Goal: Task Accomplishment & Management: Complete application form

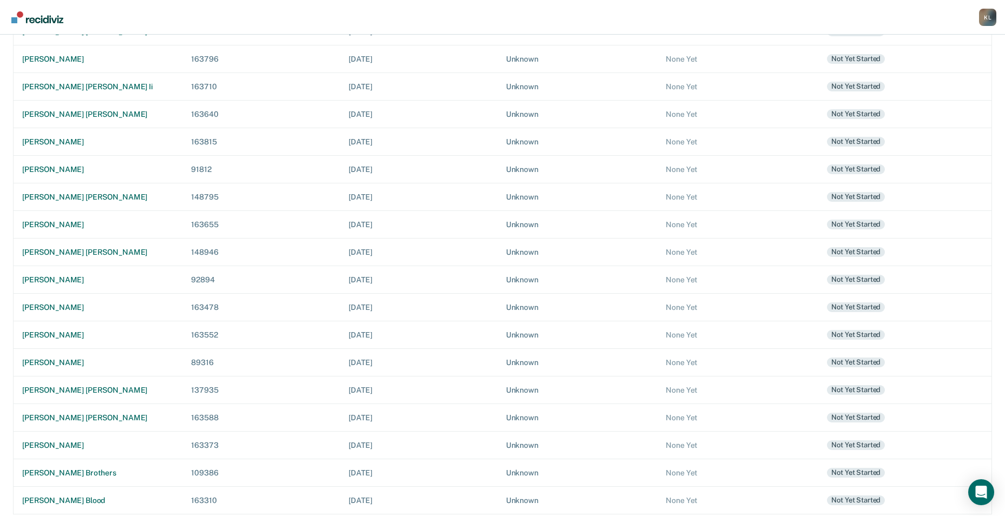
scroll to position [304, 0]
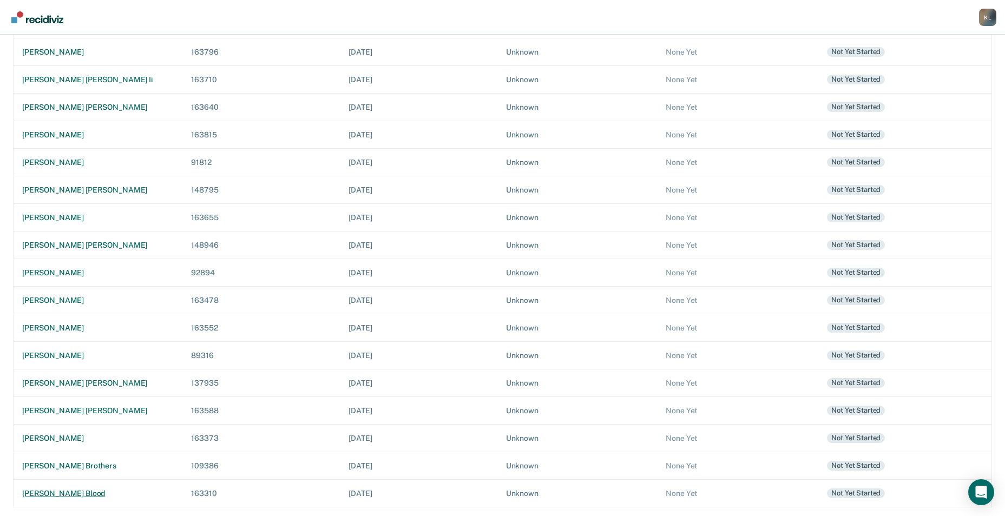
click at [46, 494] on div "[PERSON_NAME] blood" at bounding box center [98, 493] width 152 height 9
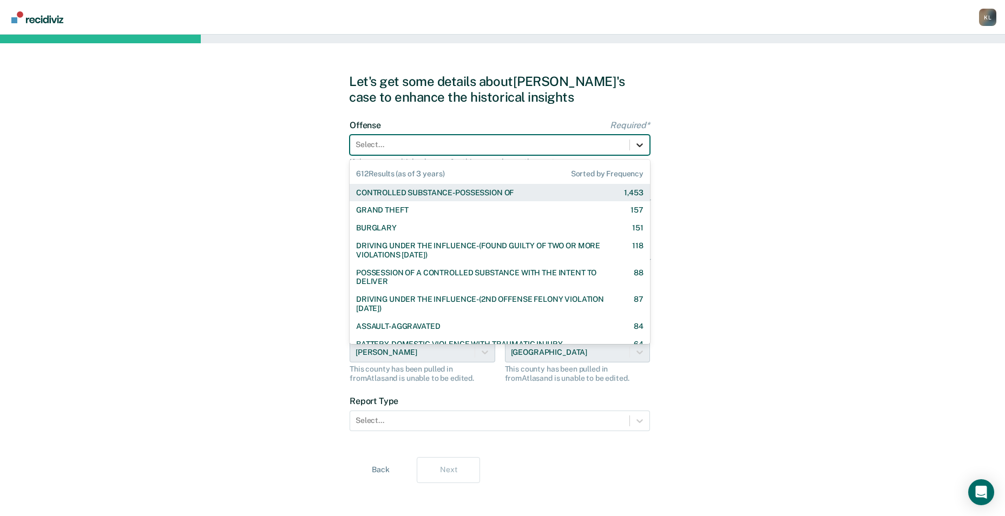
click at [644, 148] on icon at bounding box center [639, 145] width 11 height 11
click at [502, 191] on div "CONTROLLED SUBSTANCE-POSSESSION OF" at bounding box center [435, 192] width 158 height 9
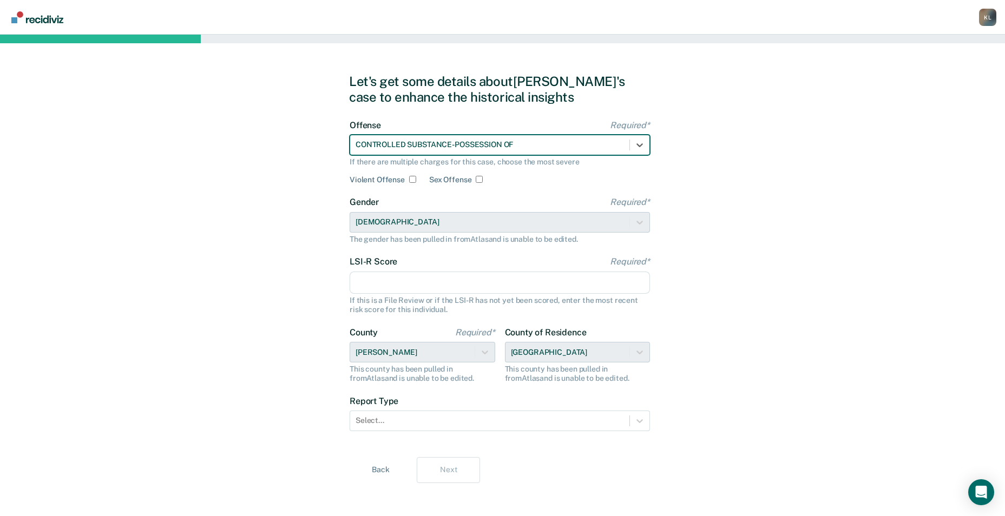
click at [456, 287] on input "LSI-R Score Required*" at bounding box center [500, 283] width 300 height 23
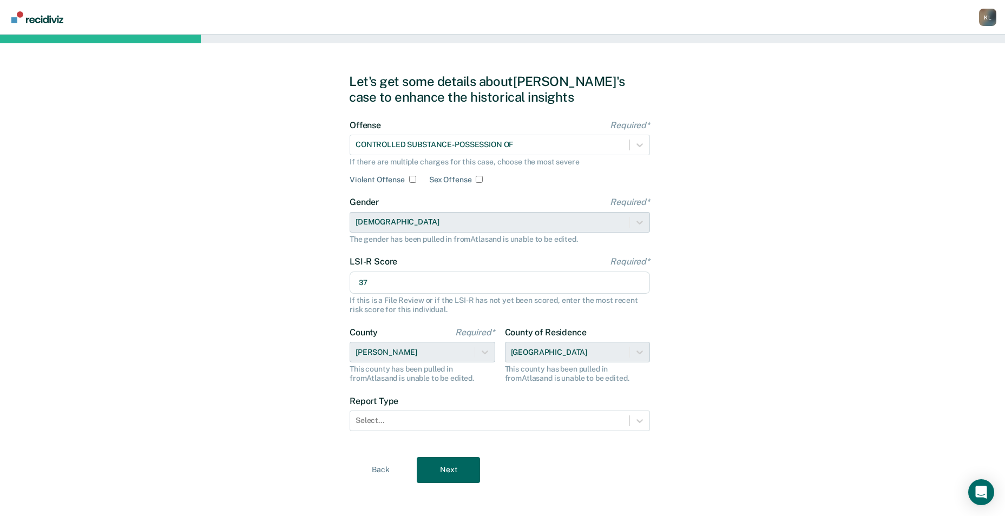
type input "37"
click at [750, 312] on div "Let's get some details about [PERSON_NAME]'s case to enhance the historical ins…" at bounding box center [502, 279] width 1005 height 488
click at [646, 423] on div at bounding box center [639, 420] width 19 height 19
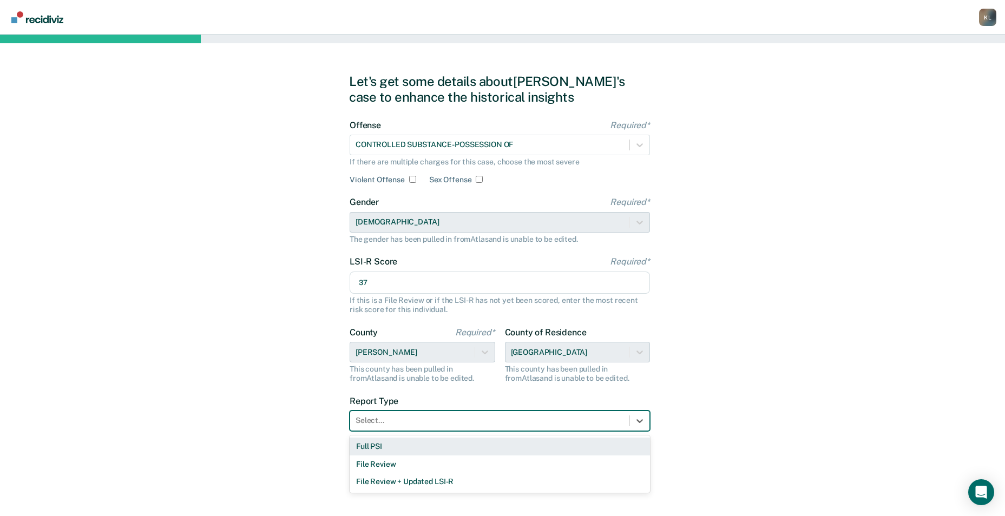
click at [399, 449] on div "Full PSI" at bounding box center [500, 447] width 300 height 18
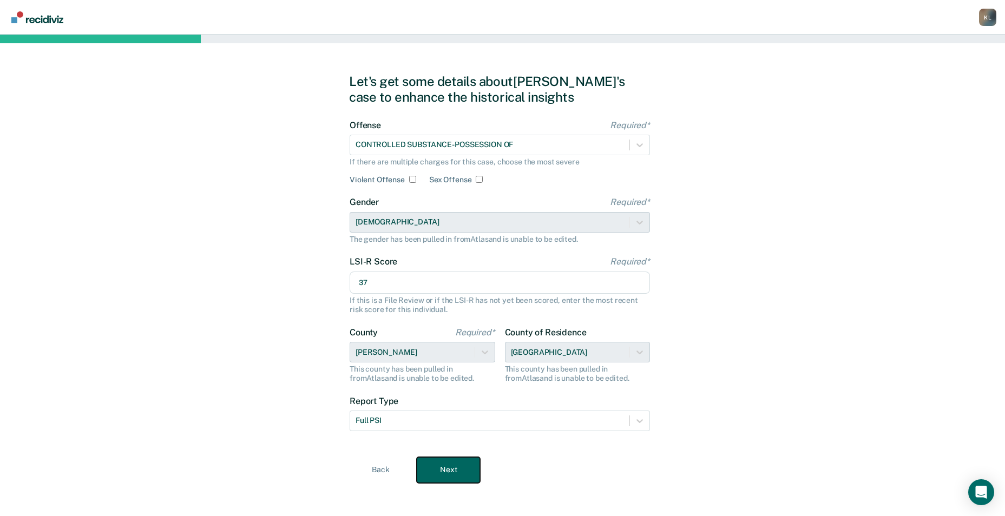
click at [447, 468] on button "Next" at bounding box center [448, 470] width 63 height 26
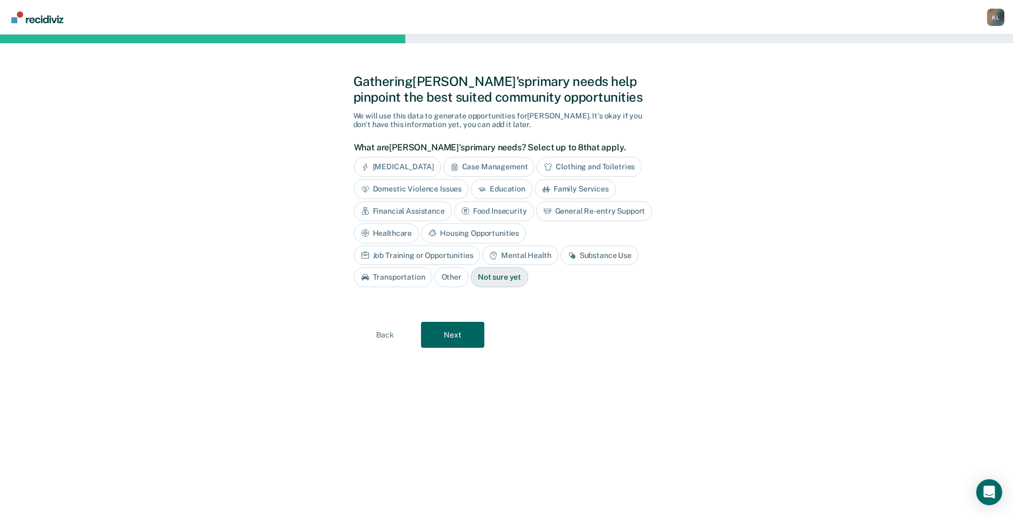
click at [482, 261] on div "Mental Health" at bounding box center [520, 256] width 76 height 20
click at [573, 260] on div "Substance Use" at bounding box center [612, 256] width 78 height 20
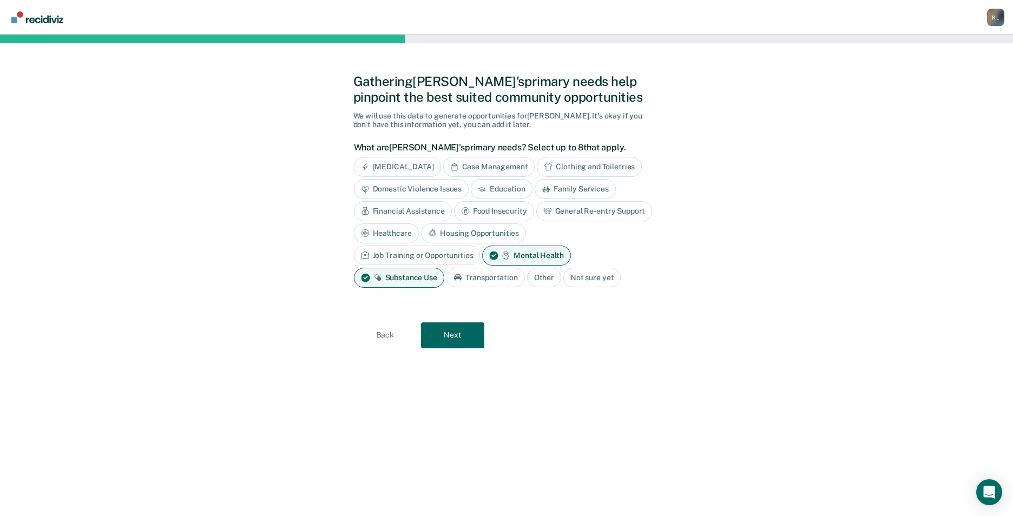
click at [565, 193] on div "Family Services" at bounding box center [575, 189] width 81 height 20
click at [481, 246] on div "Job Training or Opportunities" at bounding box center [417, 256] width 127 height 20
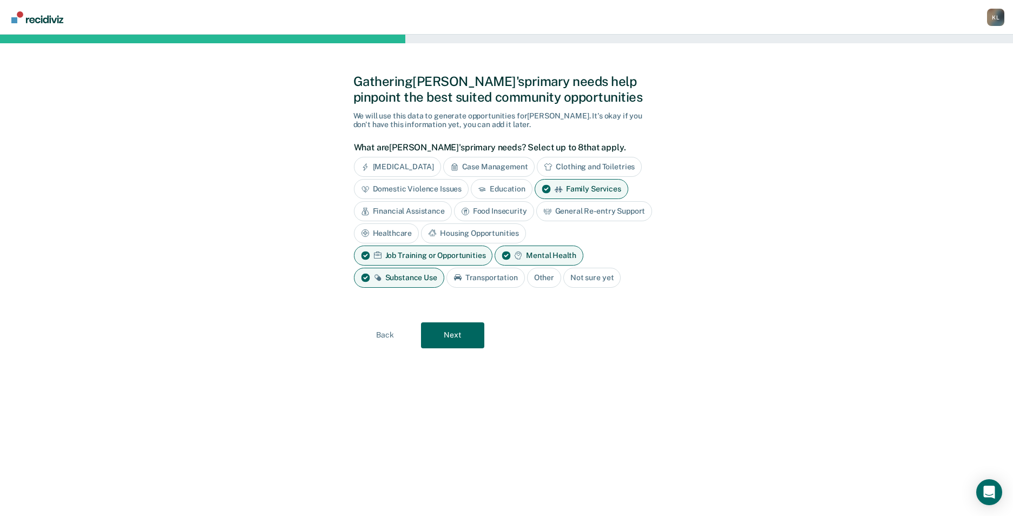
click at [432, 213] on div "Financial Assistance" at bounding box center [403, 211] width 98 height 20
click at [607, 235] on div "Housing Opportunities" at bounding box center [592, 234] width 105 height 20
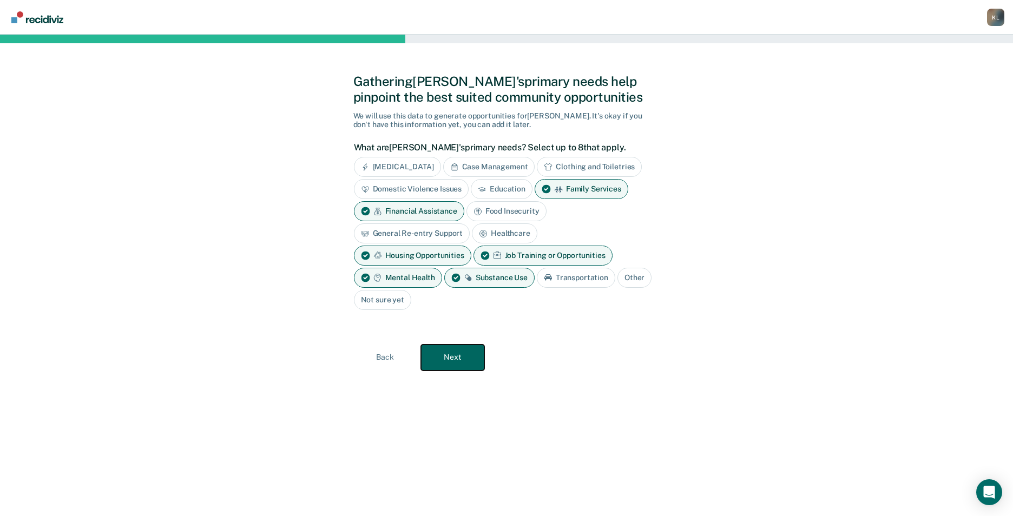
click at [451, 366] on button "Next" at bounding box center [452, 358] width 63 height 26
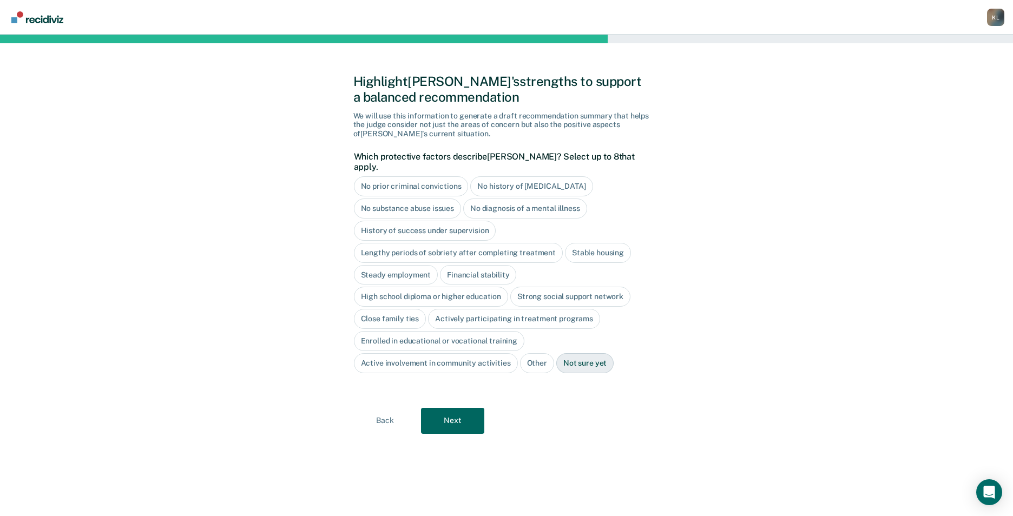
click at [423, 289] on div "High school diploma or higher education" at bounding box center [431, 297] width 155 height 20
click at [462, 417] on button "Next" at bounding box center [452, 421] width 63 height 26
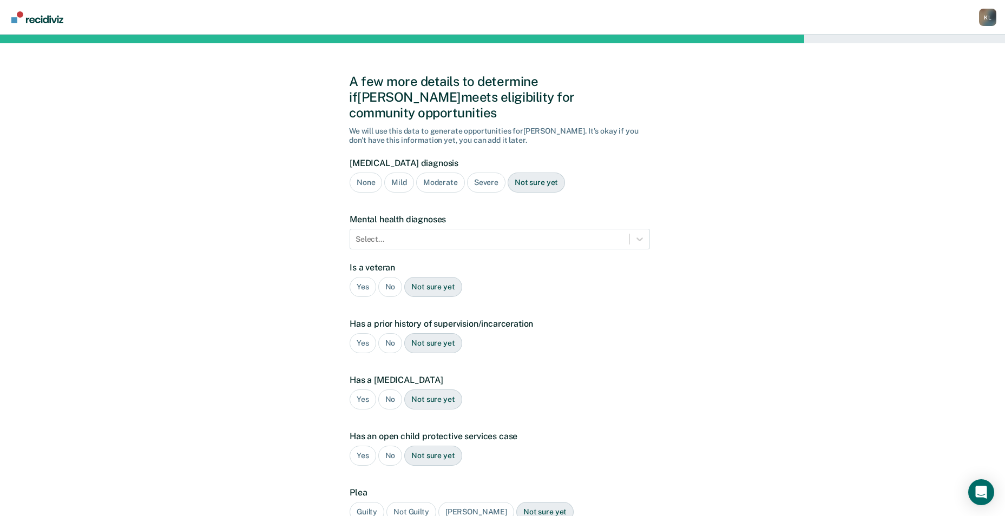
click at [446, 173] on div "Moderate" at bounding box center [440, 183] width 49 height 20
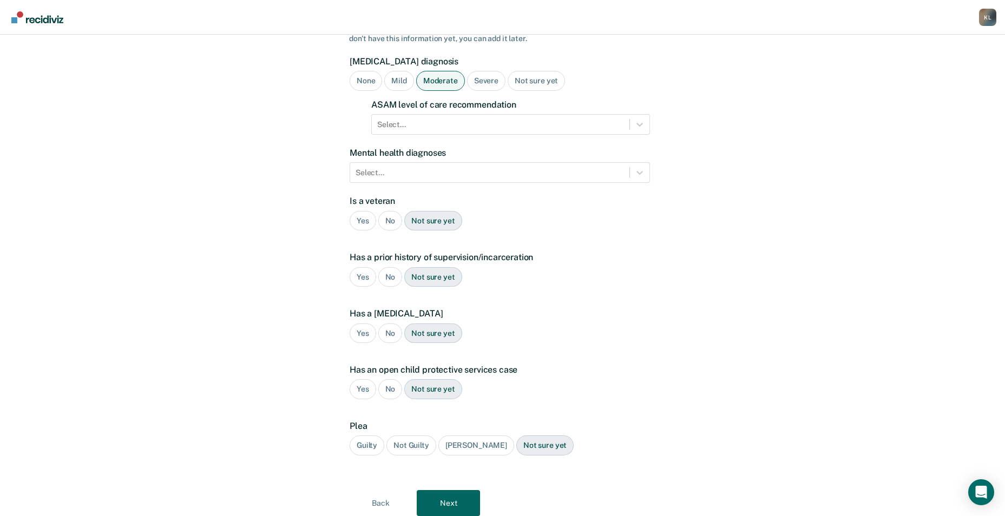
scroll to position [108, 0]
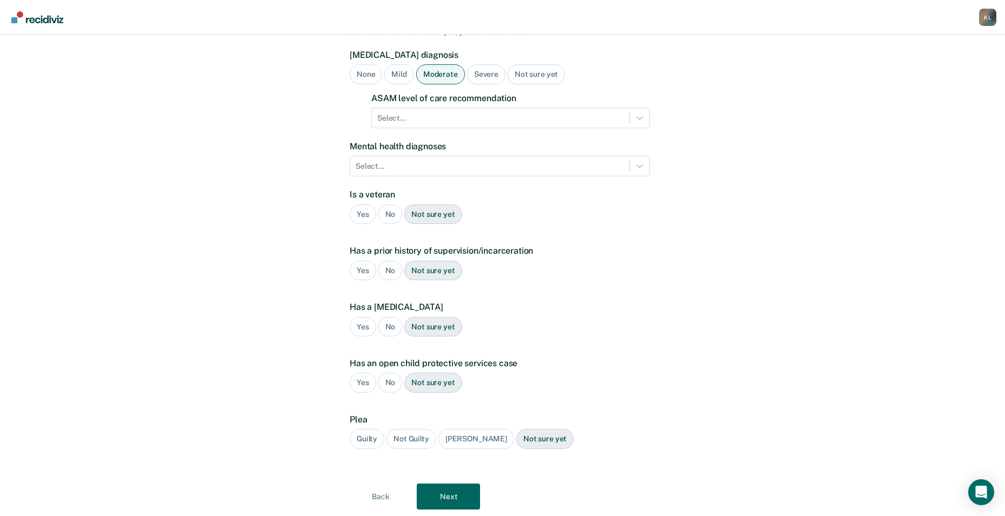
click at [361, 263] on div "Yes" at bounding box center [363, 271] width 27 height 20
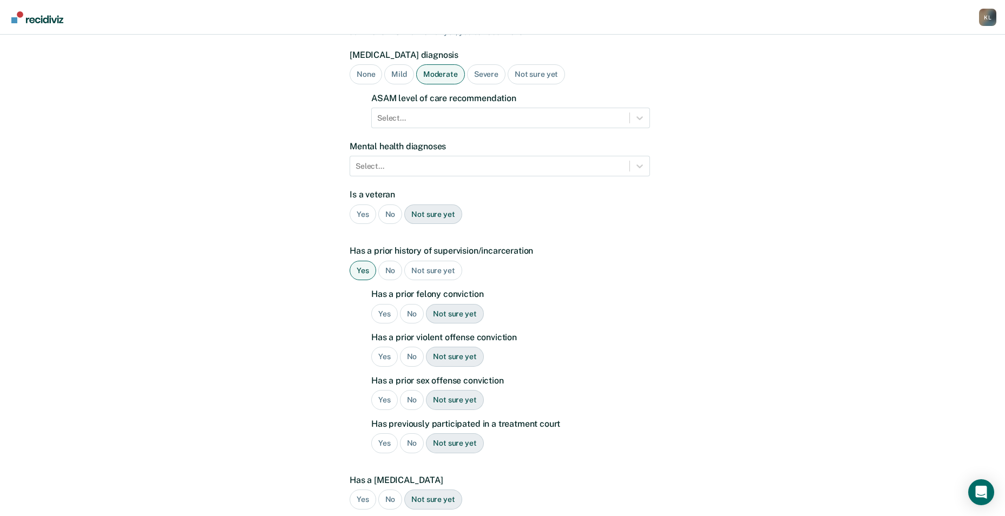
click at [387, 304] on div "Yes" at bounding box center [384, 314] width 27 height 20
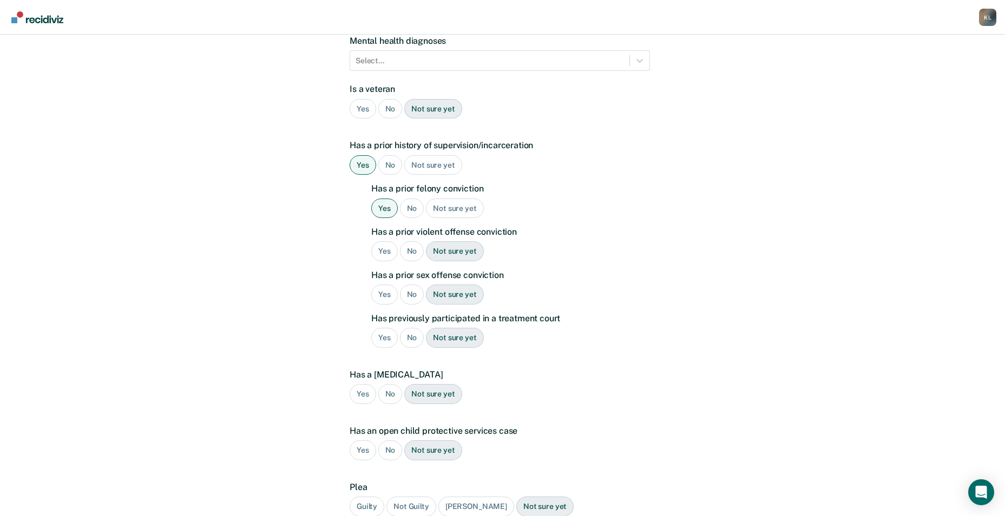
scroll to position [217, 0]
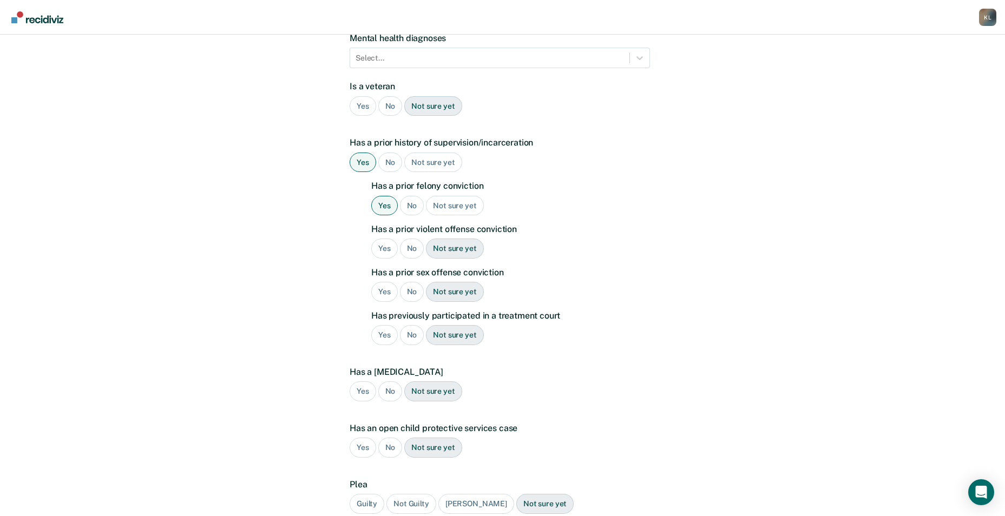
click at [414, 282] on div "No" at bounding box center [412, 292] width 24 height 20
click at [381, 325] on div "Yes" at bounding box center [384, 335] width 27 height 20
click at [392, 382] on div "No" at bounding box center [390, 392] width 24 height 20
click at [385, 438] on div "No" at bounding box center [390, 448] width 24 height 20
click at [369, 498] on div "Guilty" at bounding box center [367, 504] width 35 height 20
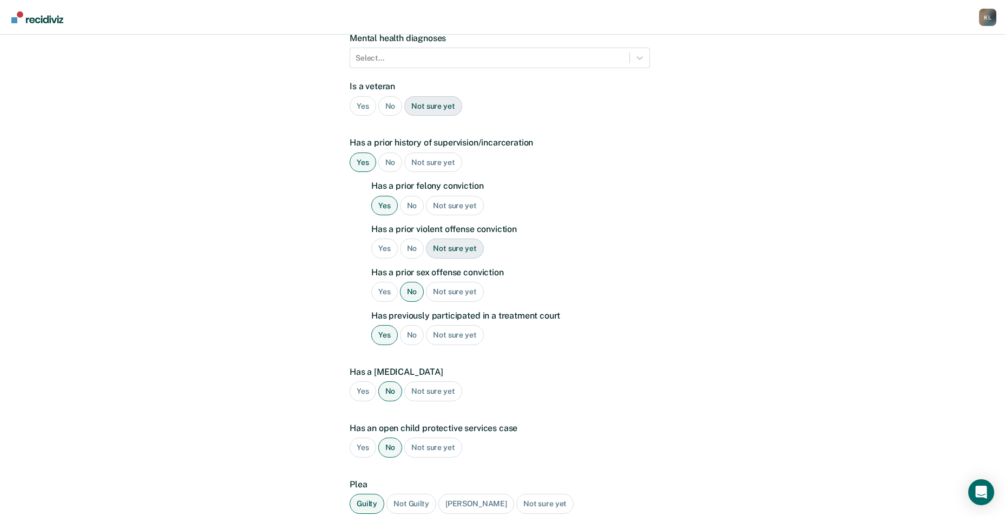
scroll to position [298, 0]
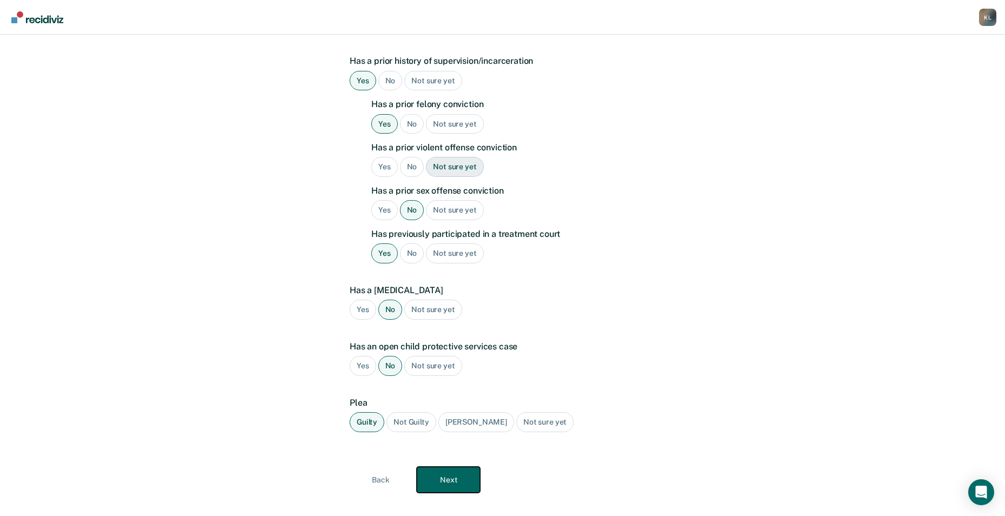
click at [443, 472] on button "Next" at bounding box center [448, 480] width 63 height 26
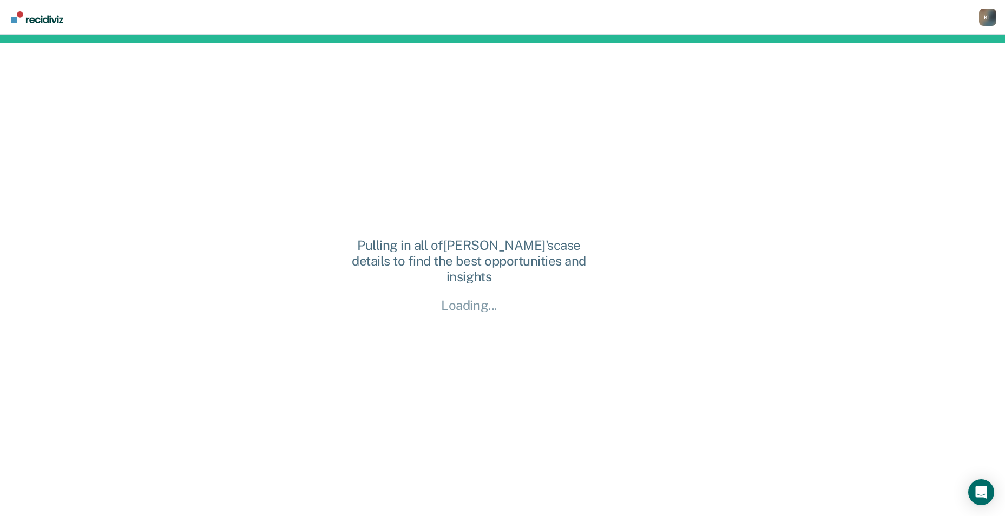
scroll to position [0, 0]
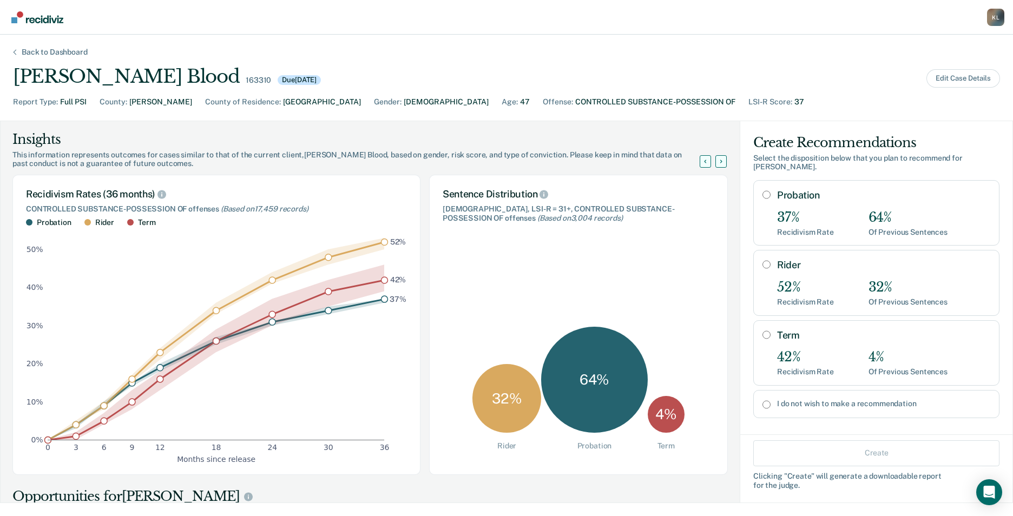
drag, startPoint x: 755, startPoint y: 256, endPoint x: 799, endPoint y: 309, distance: 68.4
click at [763, 260] on input "Rider" at bounding box center [767, 264] width 8 height 9
radio input "true"
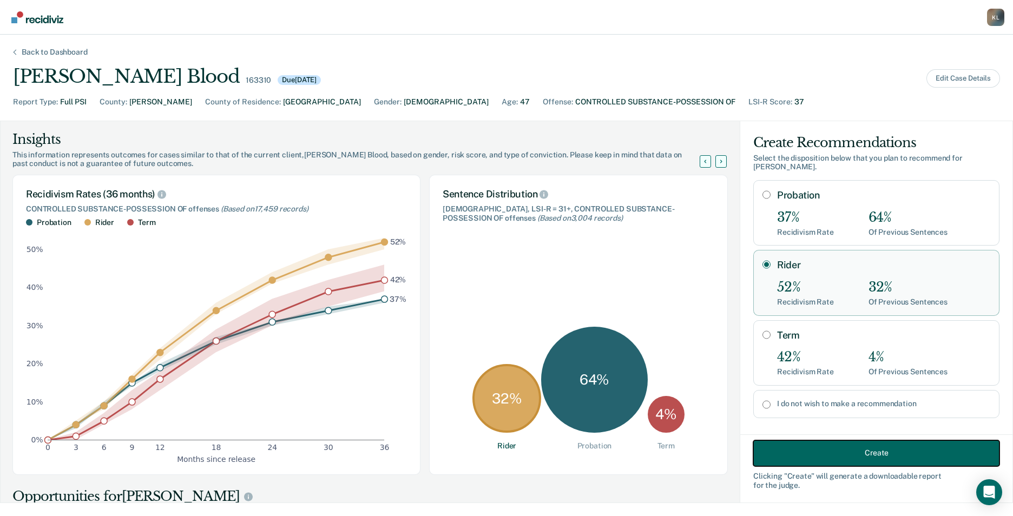
click at [855, 455] on button "Create" at bounding box center [877, 453] width 246 height 26
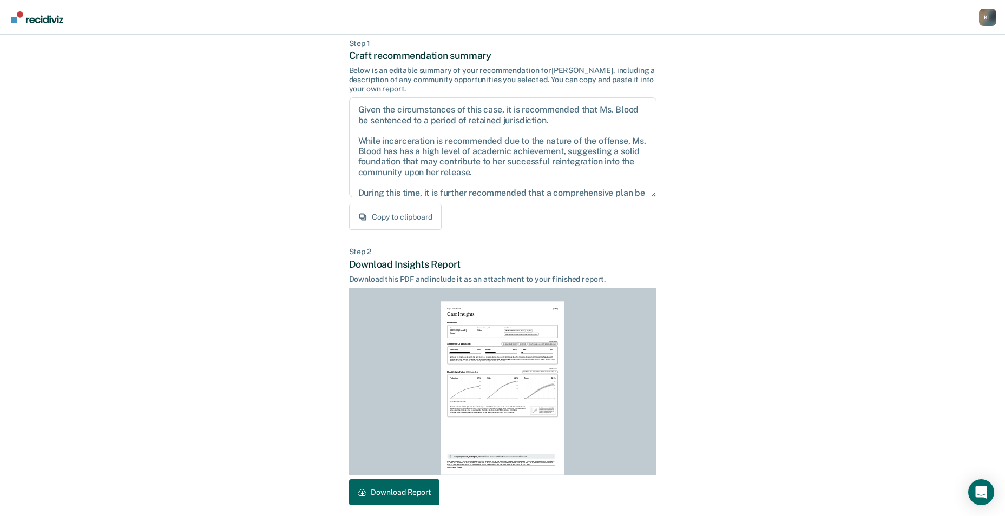
scroll to position [101, 0]
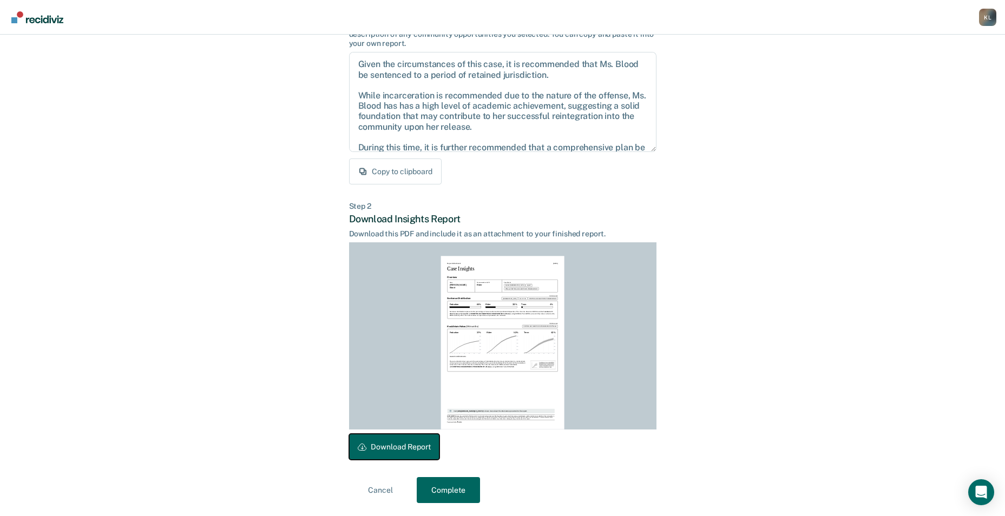
click at [391, 442] on button "Download Report" at bounding box center [394, 447] width 90 height 26
click at [458, 489] on button "Complete" at bounding box center [448, 490] width 63 height 26
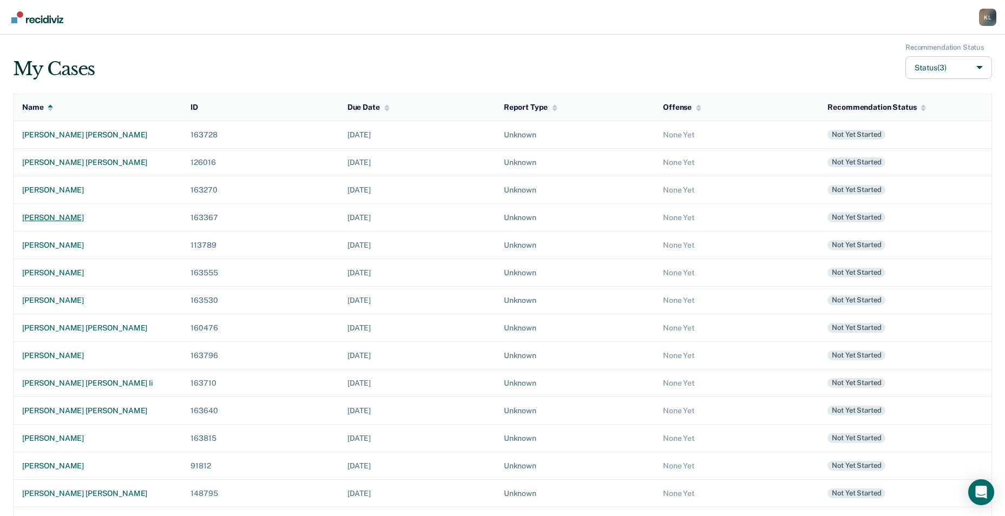
click at [45, 217] on div "[PERSON_NAME]" at bounding box center [97, 217] width 151 height 9
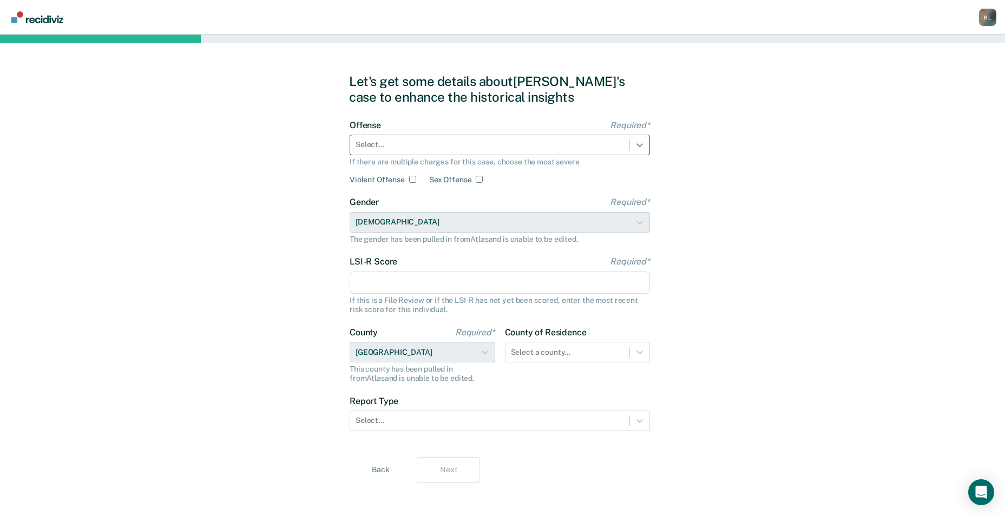
click at [643, 150] on div at bounding box center [639, 144] width 19 height 19
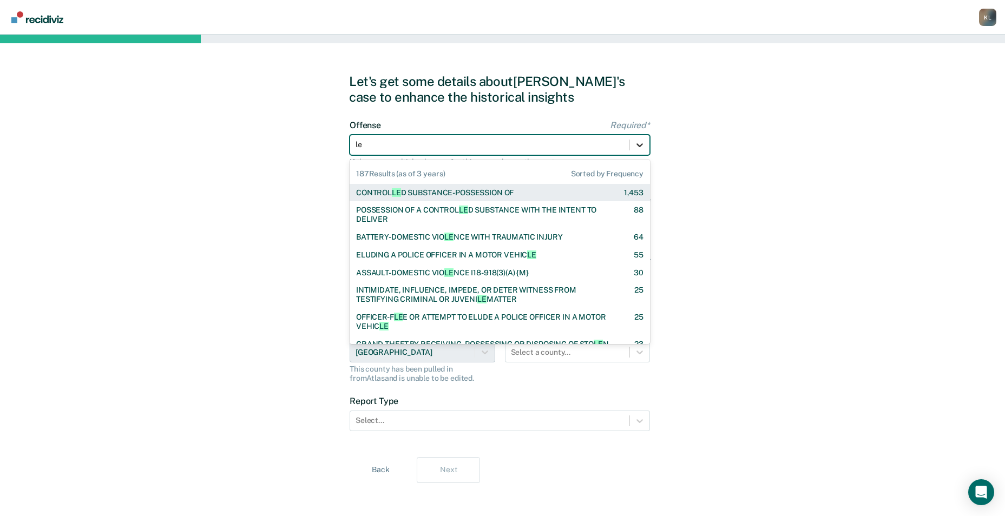
type input "lew"
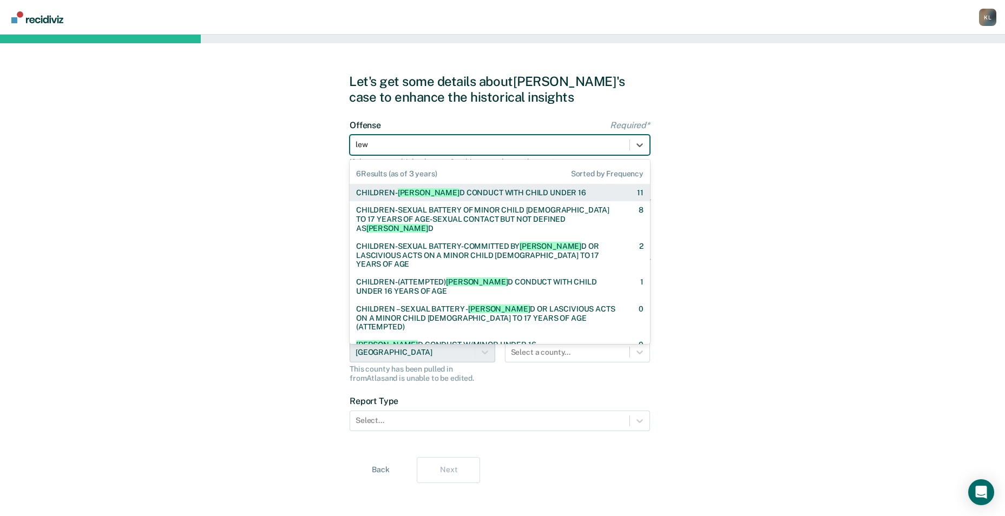
click at [526, 192] on div "CHILDREN- [PERSON_NAME] CONDUCT WITH CHILD UNDER 16" at bounding box center [471, 192] width 230 height 9
checkbox input "true"
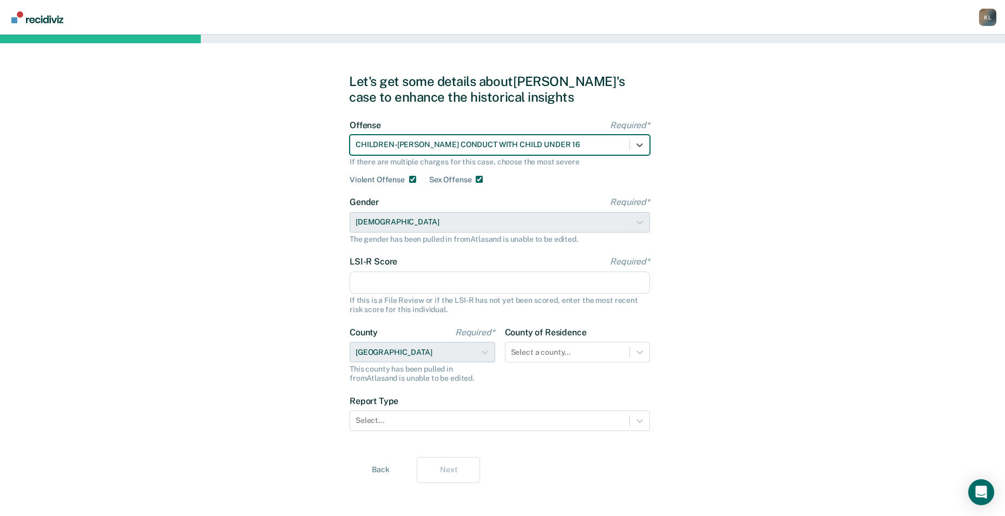
click at [440, 282] on input "LSI-R Score Required*" at bounding box center [500, 283] width 300 height 23
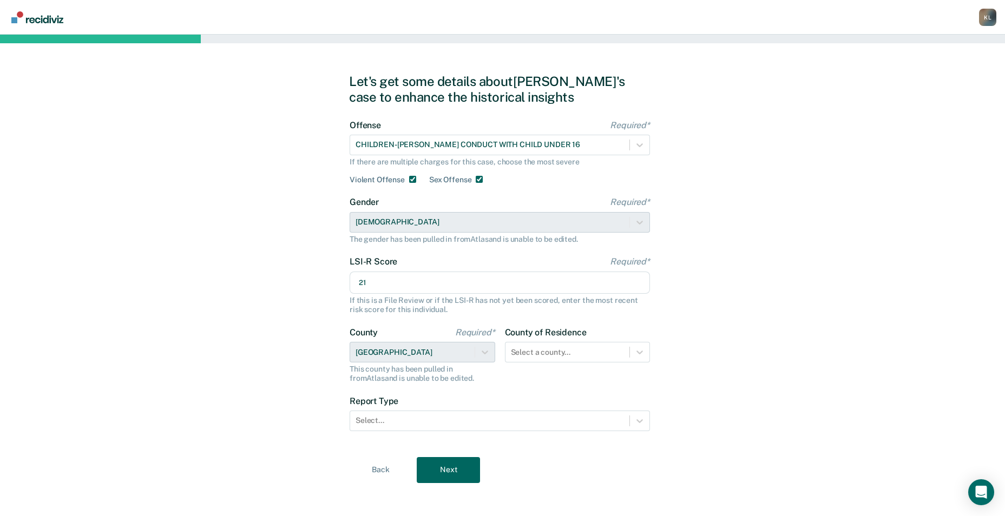
type input "21"
click at [855, 311] on div "Let's get some details about [PERSON_NAME]'s case to enhance the historical ins…" at bounding box center [502, 279] width 1005 height 488
click at [640, 420] on icon at bounding box center [639, 421] width 11 height 11
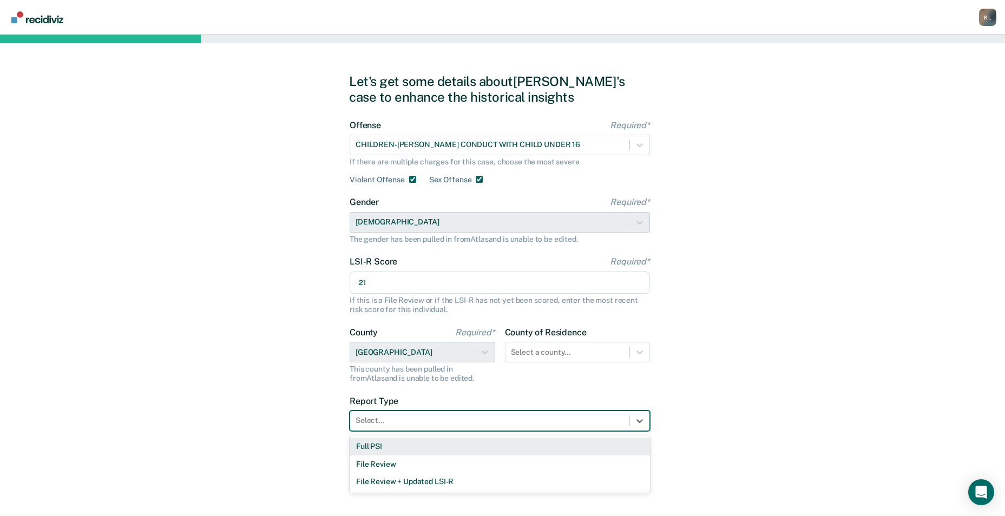
click at [365, 446] on div "Full PSI" at bounding box center [500, 447] width 300 height 18
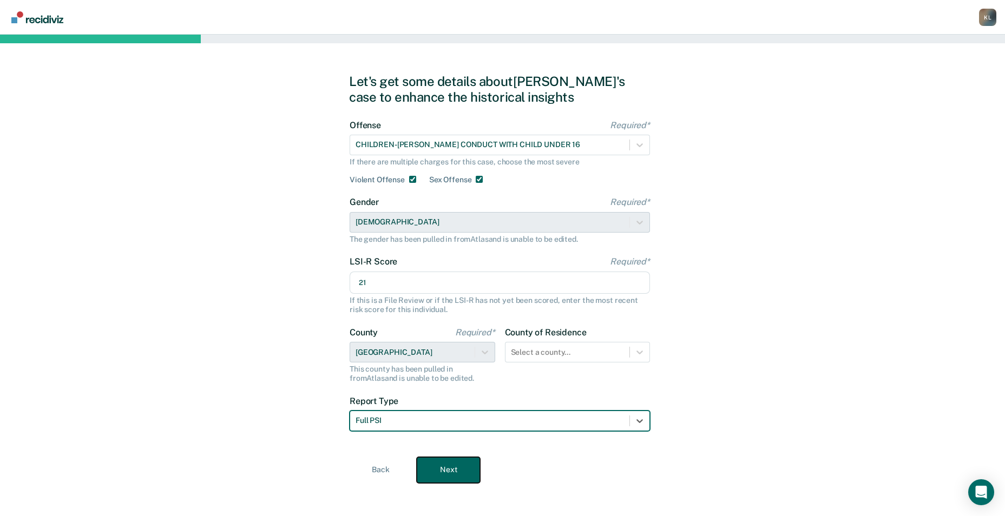
click at [450, 469] on button "Next" at bounding box center [448, 470] width 63 height 26
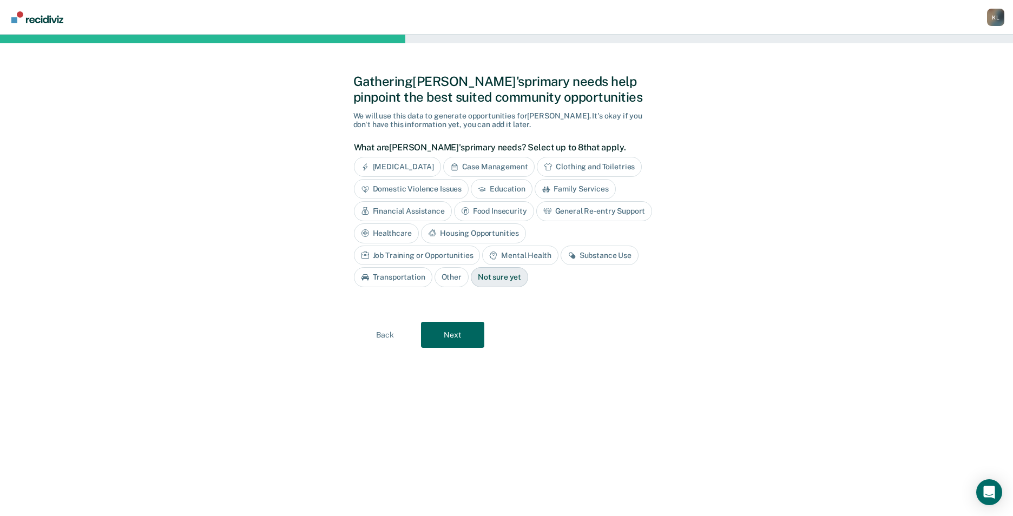
click at [559, 209] on div "General Re-entry Support" at bounding box center [594, 211] width 116 height 20
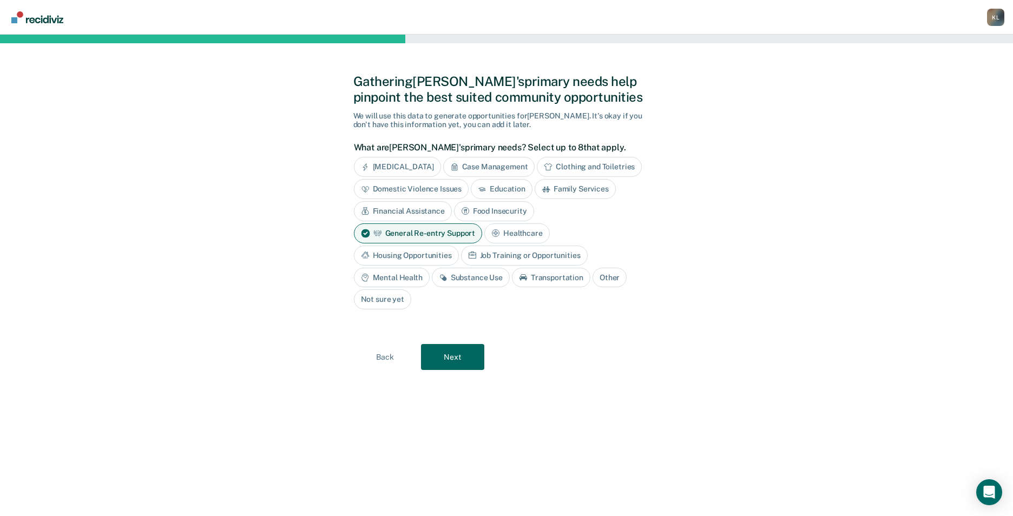
click at [522, 256] on div "Job Training or Opportunities" at bounding box center [524, 256] width 127 height 20
click at [405, 256] on div "Housing Opportunities" at bounding box center [406, 256] width 105 height 20
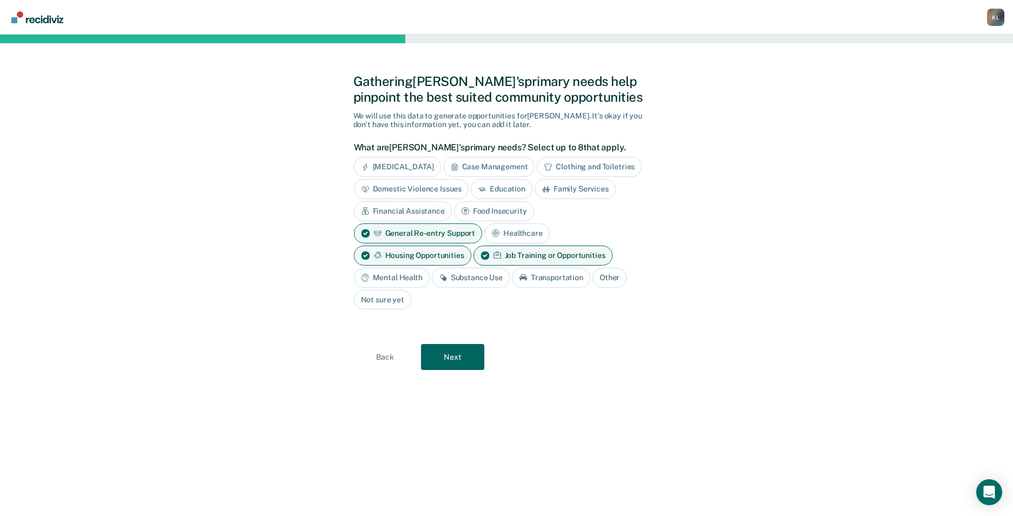
click at [413, 276] on div "Mental Health" at bounding box center [392, 278] width 76 height 20
click at [442, 354] on button "Next" at bounding box center [452, 358] width 63 height 26
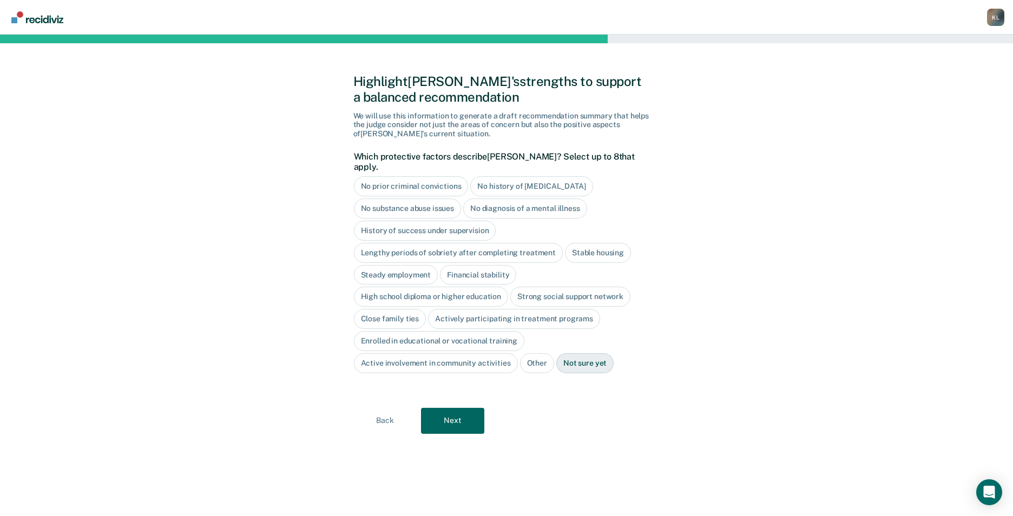
click at [527, 201] on div "No diagnosis of a mental illness" at bounding box center [525, 209] width 124 height 20
click at [437, 202] on div "No substance abuse issues" at bounding box center [408, 209] width 108 height 20
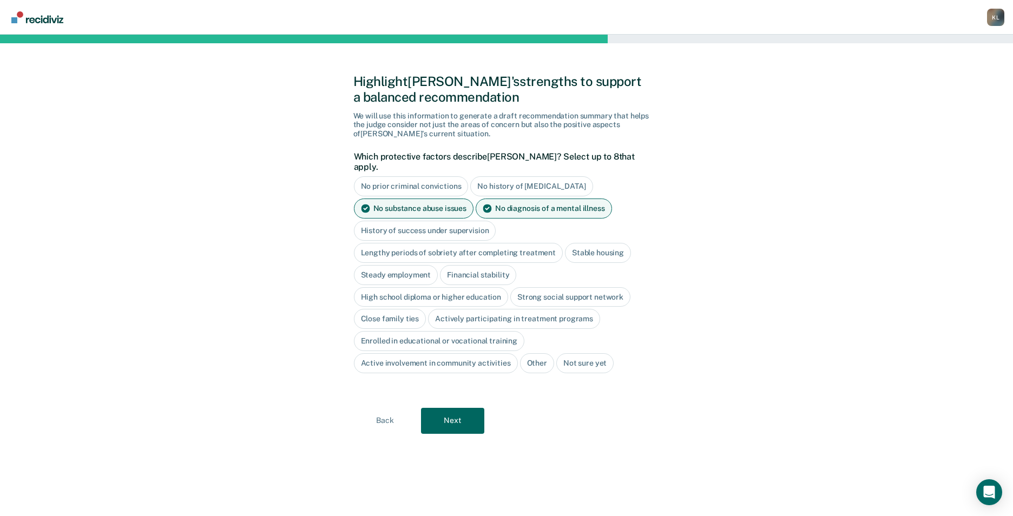
click at [437, 202] on div "No substance abuse issues" at bounding box center [414, 209] width 120 height 20
click at [590, 243] on div "Stable housing" at bounding box center [598, 253] width 66 height 20
click at [466, 287] on div "High school diploma or higher education" at bounding box center [431, 297] width 155 height 20
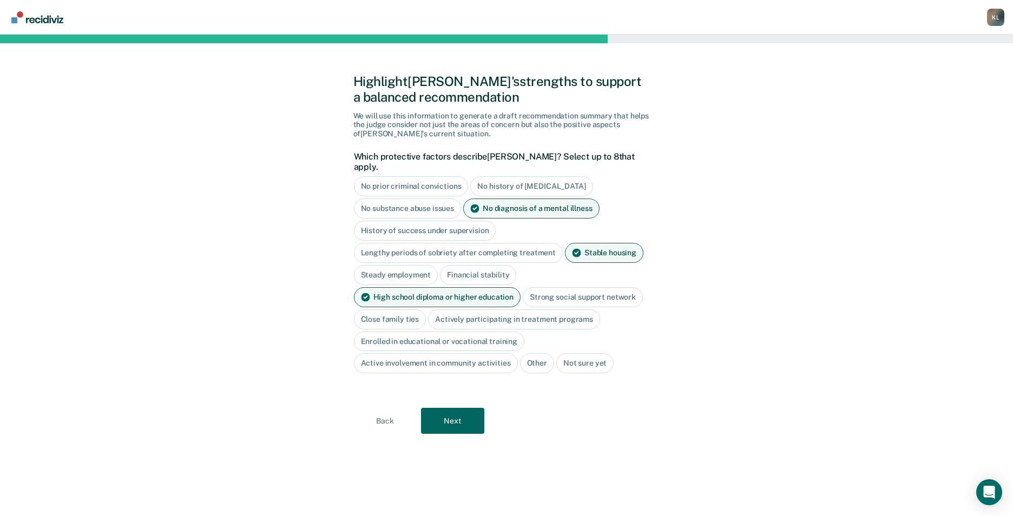
click at [523, 310] on div "Actively participating in treatment programs" at bounding box center [514, 320] width 172 height 20
click at [453, 409] on button "Next" at bounding box center [452, 421] width 63 height 26
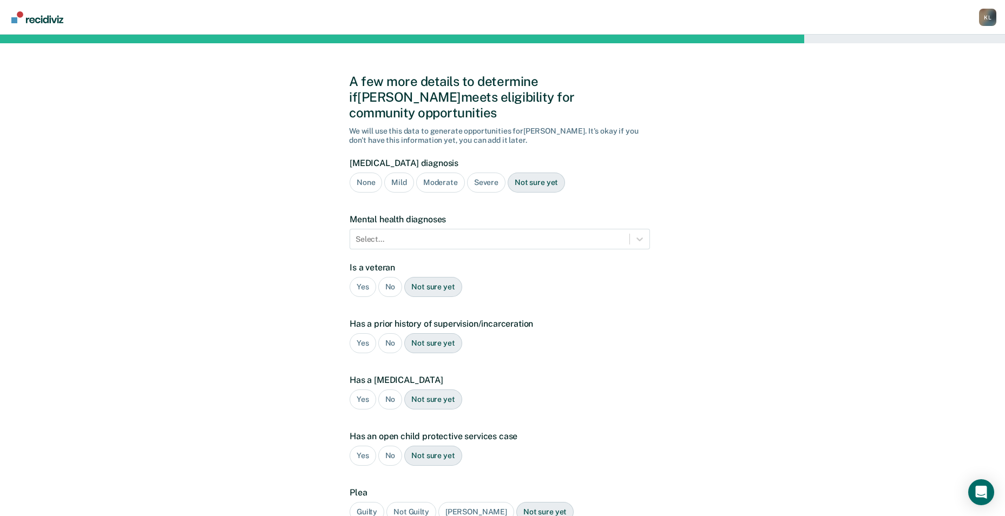
click at [360, 158] on div "[MEDICAL_DATA] diagnosis None Mild Moderate Severe Not sure yet" at bounding box center [500, 179] width 300 height 43
click at [363, 173] on div "None" at bounding box center [366, 183] width 32 height 20
click at [634, 231] on div at bounding box center [639, 239] width 19 height 19
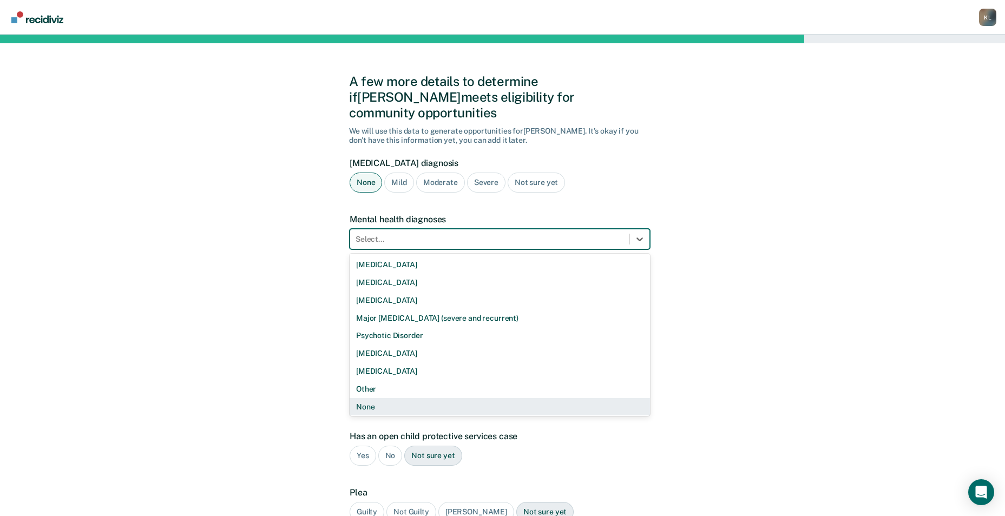
click at [371, 398] on div "None" at bounding box center [500, 407] width 300 height 18
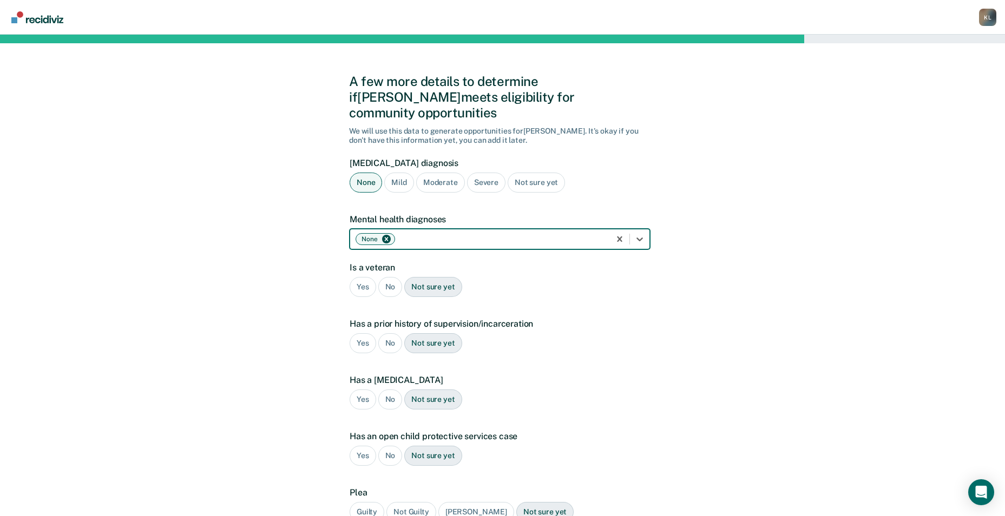
click at [386, 277] on div "No" at bounding box center [390, 287] width 24 height 20
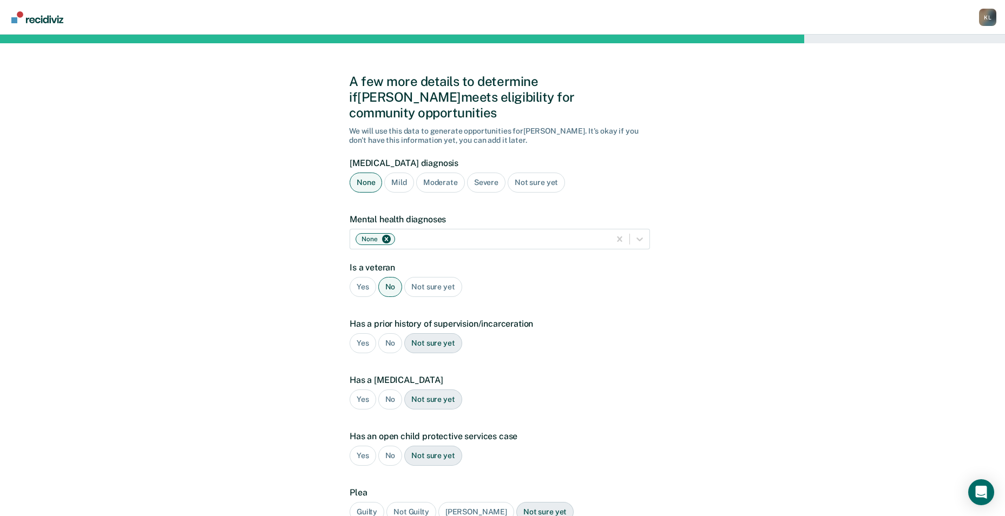
click at [361, 333] on div "Yes" at bounding box center [363, 343] width 27 height 20
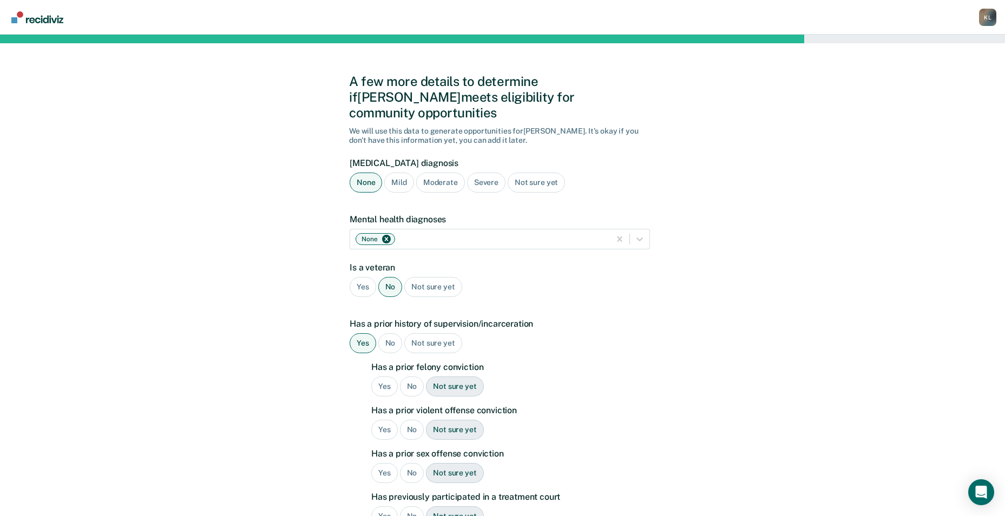
click at [379, 377] on div "Yes" at bounding box center [384, 387] width 27 height 20
click at [383, 420] on div "Yes" at bounding box center [384, 430] width 27 height 20
click at [381, 464] on div "Yes" at bounding box center [384, 473] width 27 height 20
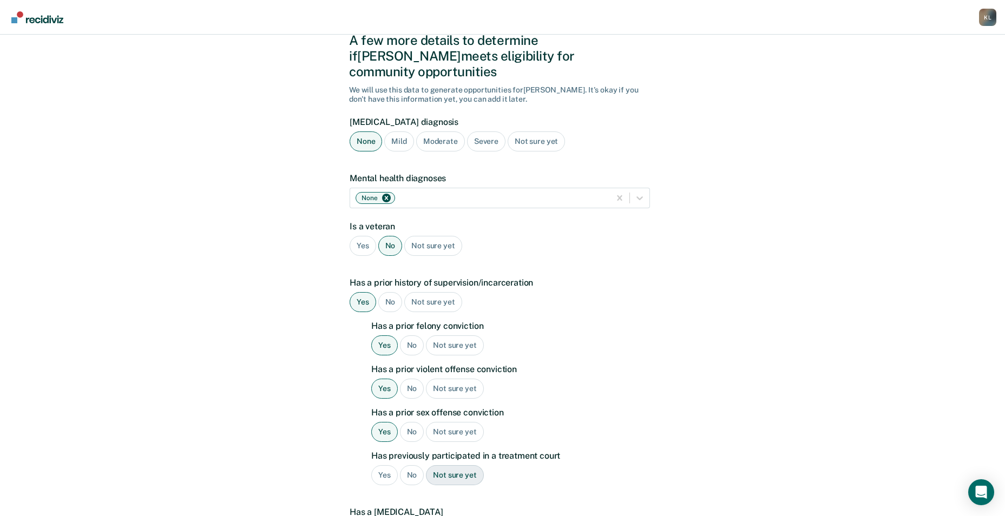
scroll to position [108, 0]
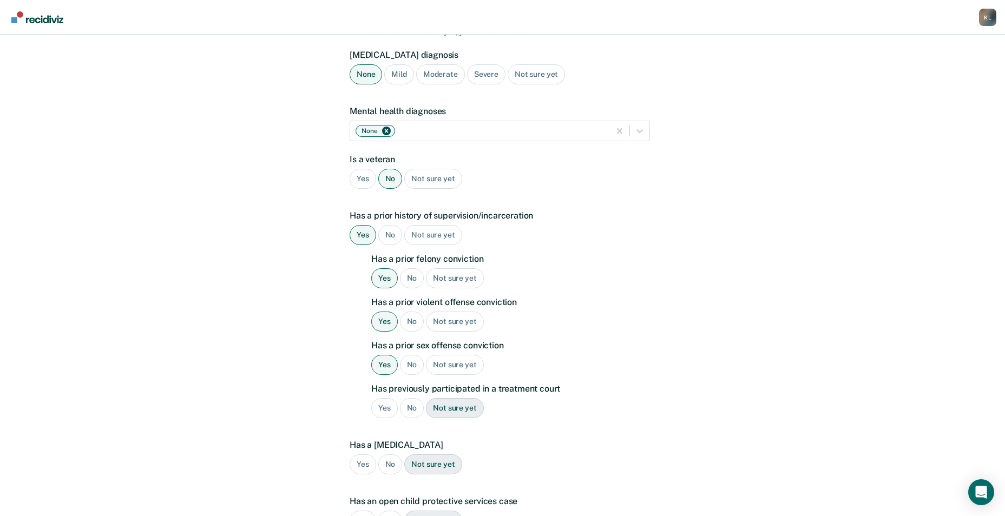
click at [408, 312] on div "No" at bounding box center [412, 322] width 24 height 20
click at [411, 398] on div "No" at bounding box center [412, 408] width 24 height 20
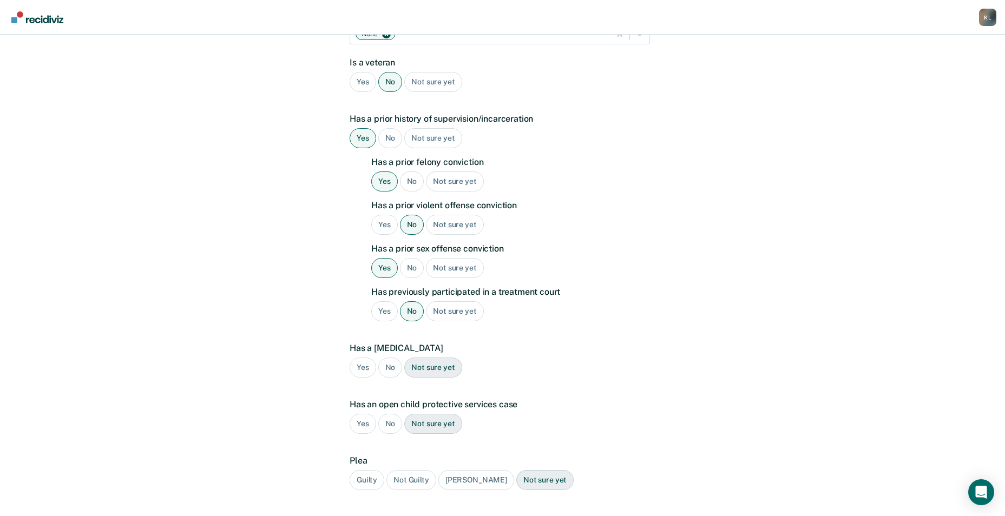
scroll to position [217, 0]
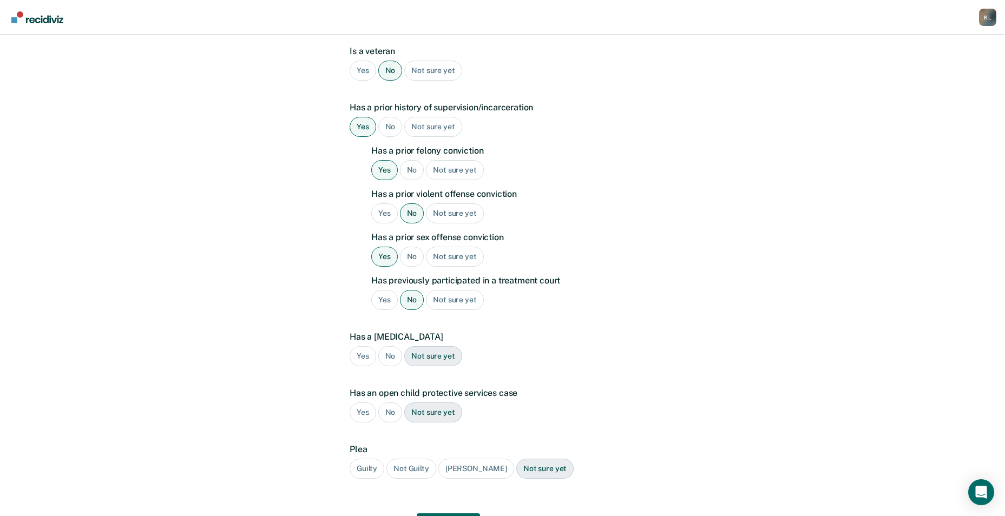
click at [385, 346] on div "No" at bounding box center [390, 356] width 24 height 20
drag, startPoint x: 389, startPoint y: 399, endPoint x: 385, endPoint y: 432, distance: 33.3
click at [389, 403] on div "No" at bounding box center [390, 413] width 24 height 20
click at [366, 459] on div "Guilty" at bounding box center [367, 469] width 35 height 20
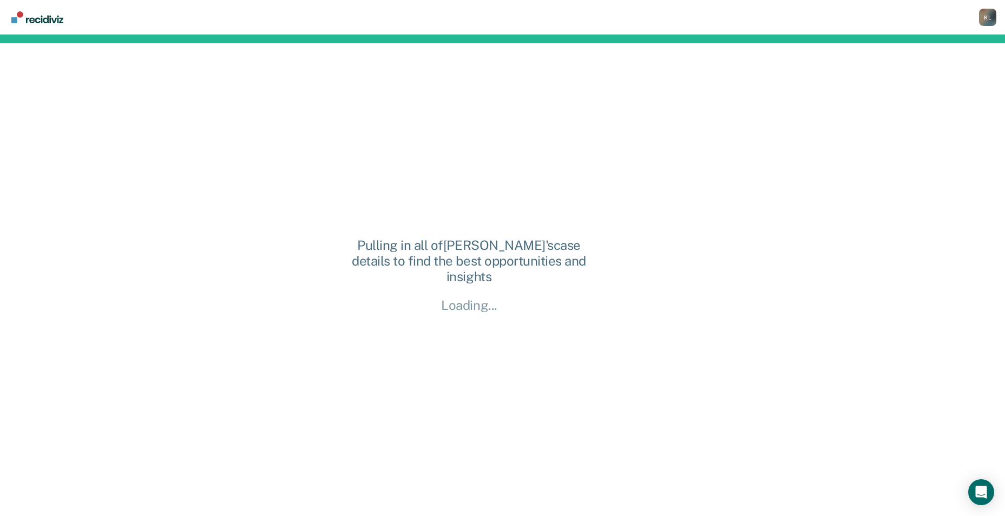
scroll to position [0, 0]
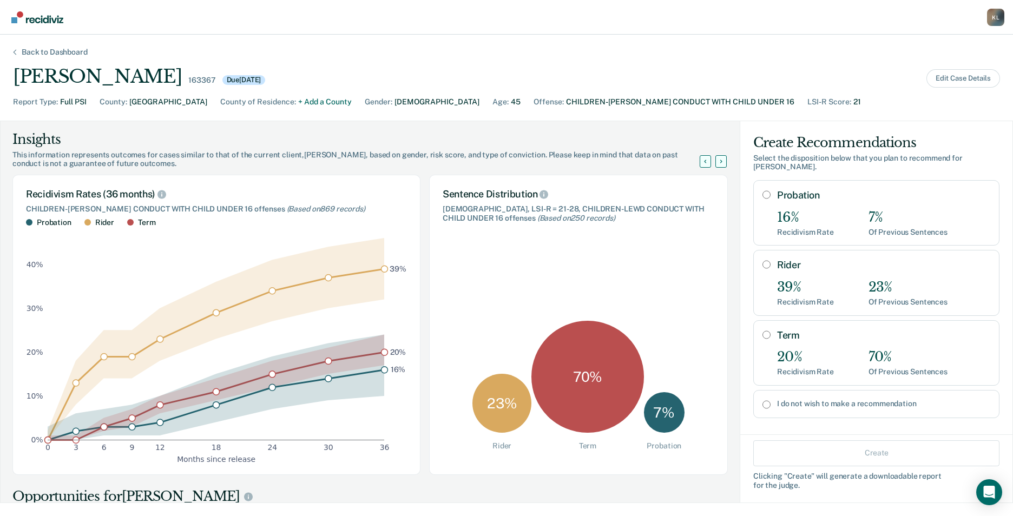
click at [763, 401] on input "I do not wish to make a recommendation" at bounding box center [767, 405] width 8 height 9
radio input "true"
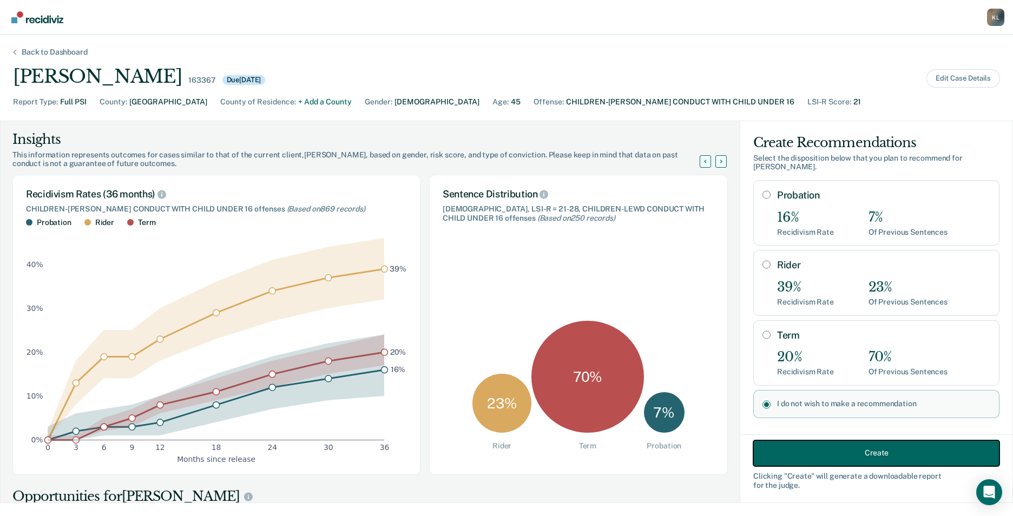
click at [807, 450] on button "Create" at bounding box center [877, 453] width 246 height 26
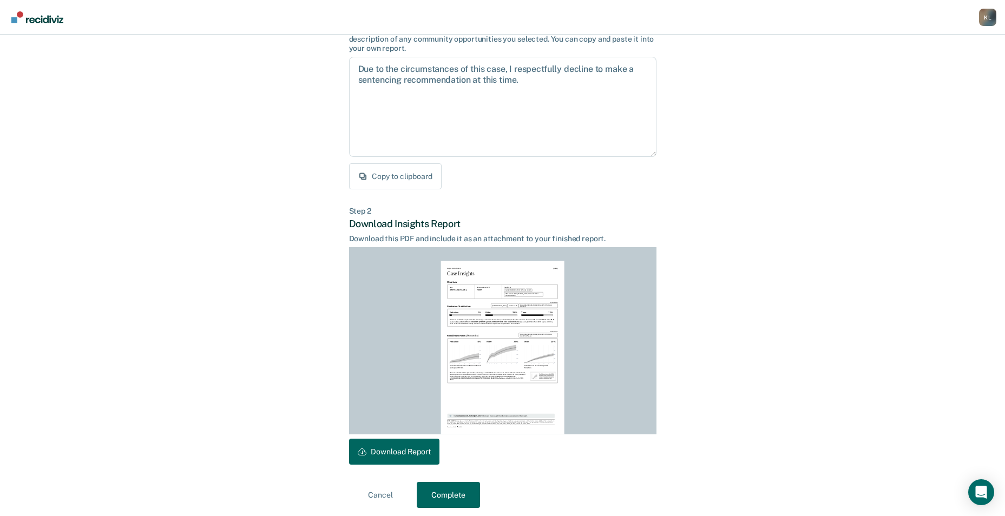
scroll to position [101, 0]
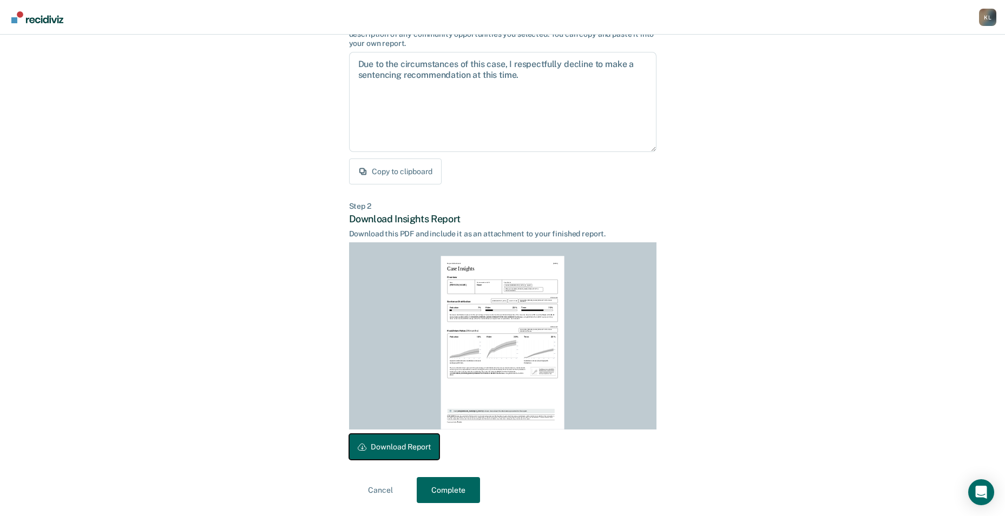
click at [395, 442] on button "Download Report" at bounding box center [394, 447] width 90 height 26
click at [449, 486] on button "Complete" at bounding box center [448, 490] width 63 height 26
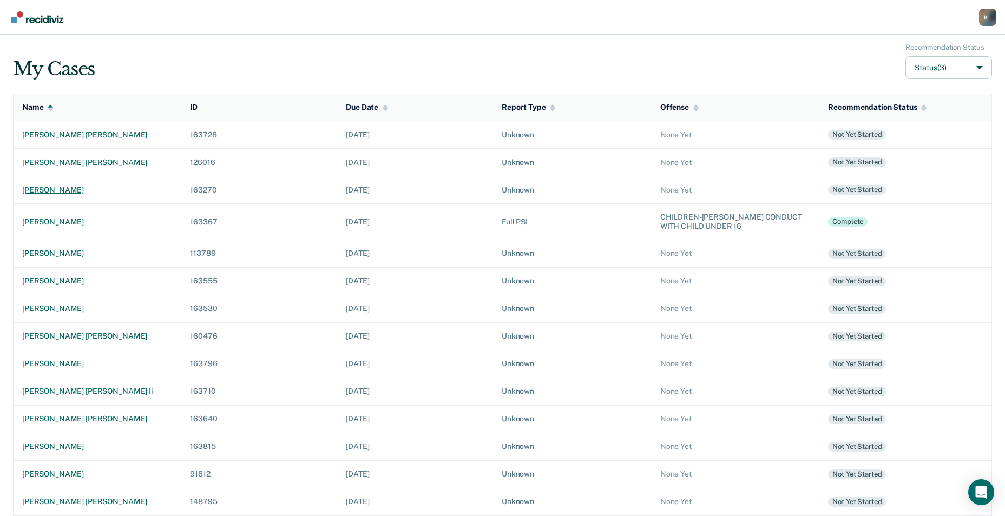
click at [86, 192] on div "[PERSON_NAME]" at bounding box center [97, 190] width 150 height 9
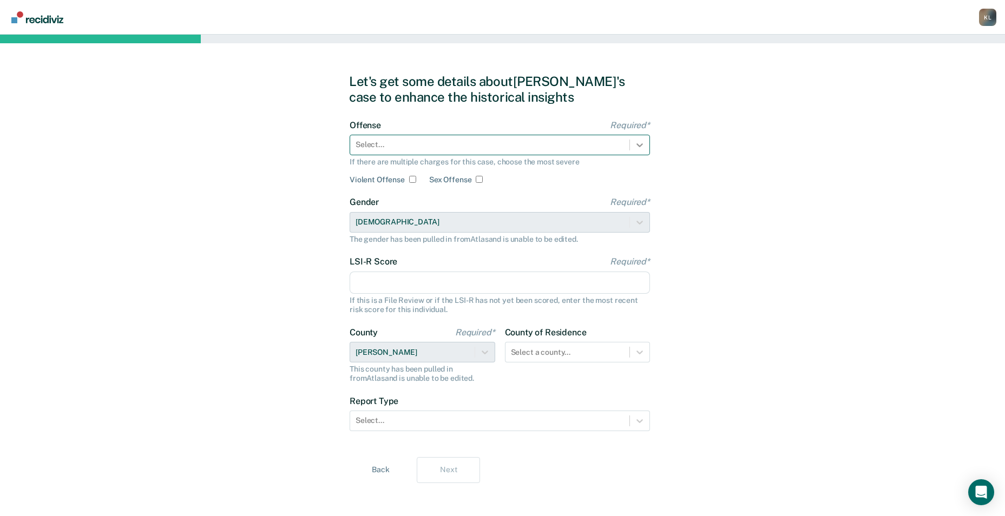
click at [635, 149] on icon at bounding box center [639, 145] width 11 height 11
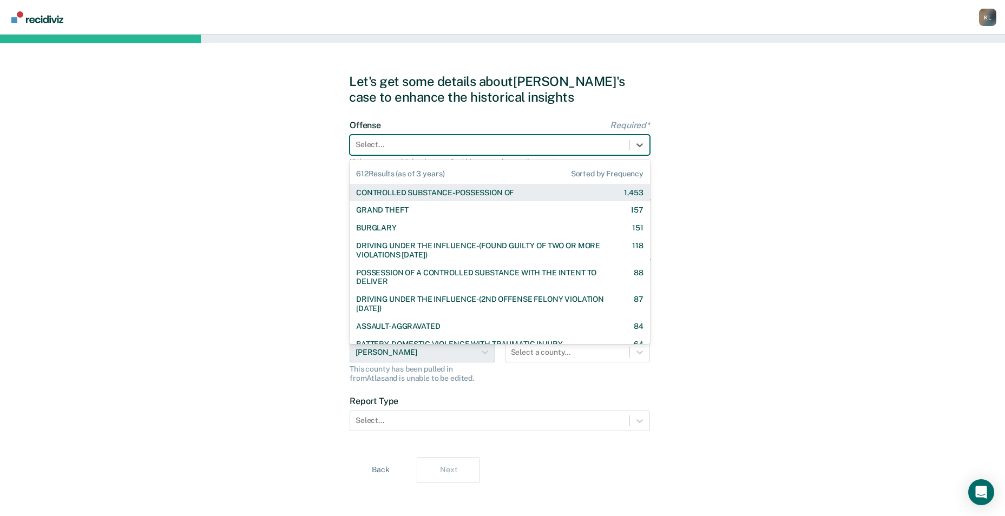
click at [404, 195] on div "CONTROLLED SUBSTANCE-POSSESSION OF" at bounding box center [435, 192] width 158 height 9
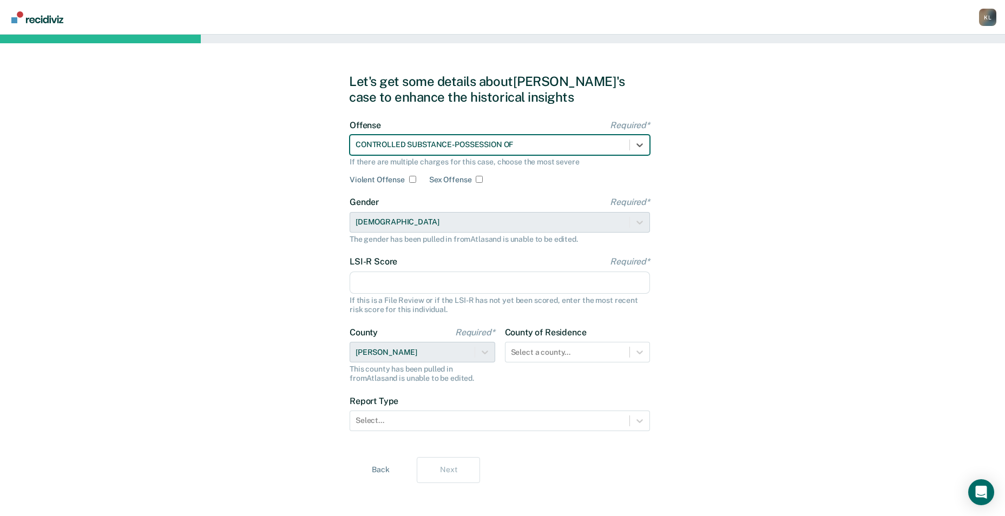
click at [390, 278] on input "LSI-R Score Required*" at bounding box center [500, 283] width 300 height 23
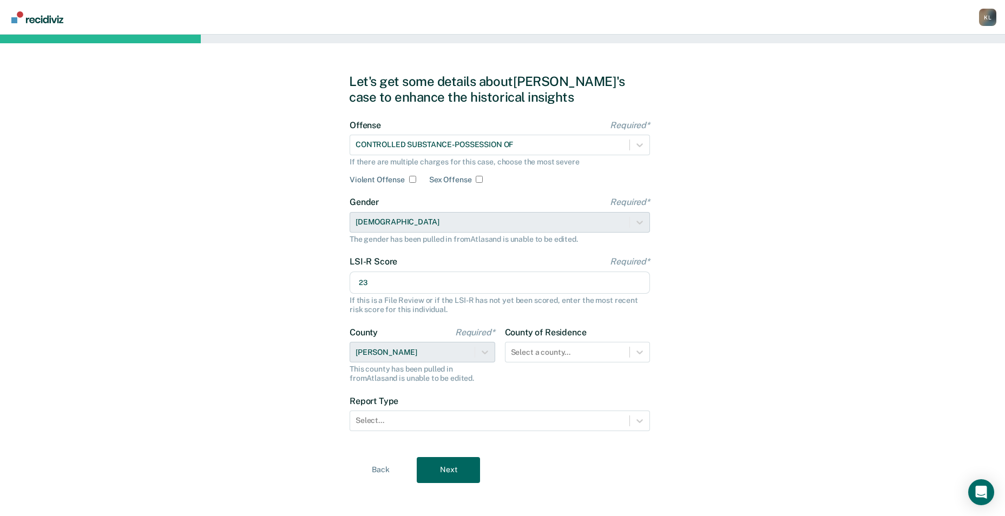
type input "23"
click at [892, 279] on div "Let's get some details about [PERSON_NAME]'s case to enhance the historical ins…" at bounding box center [502, 279] width 1005 height 488
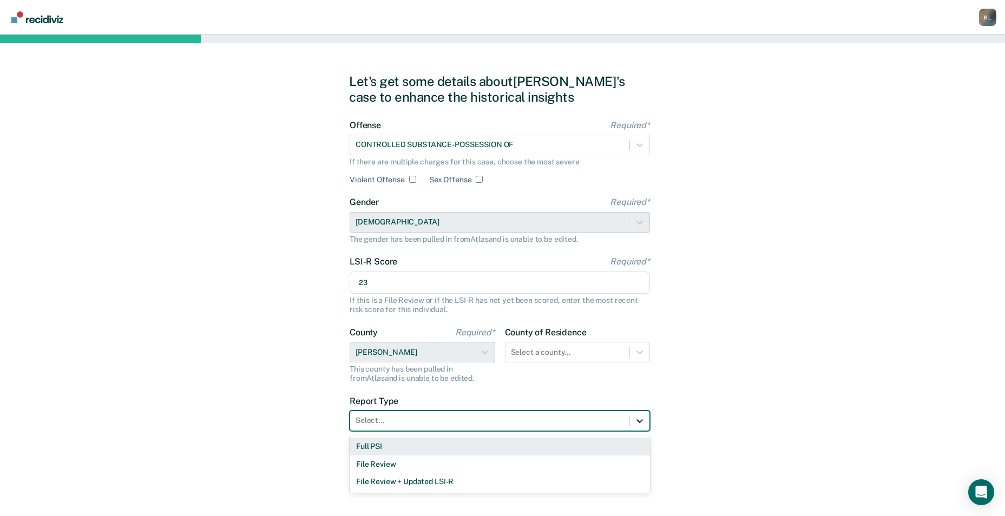
click at [639, 426] on icon at bounding box center [639, 421] width 11 height 11
click at [368, 447] on div "Full PSI" at bounding box center [500, 447] width 300 height 18
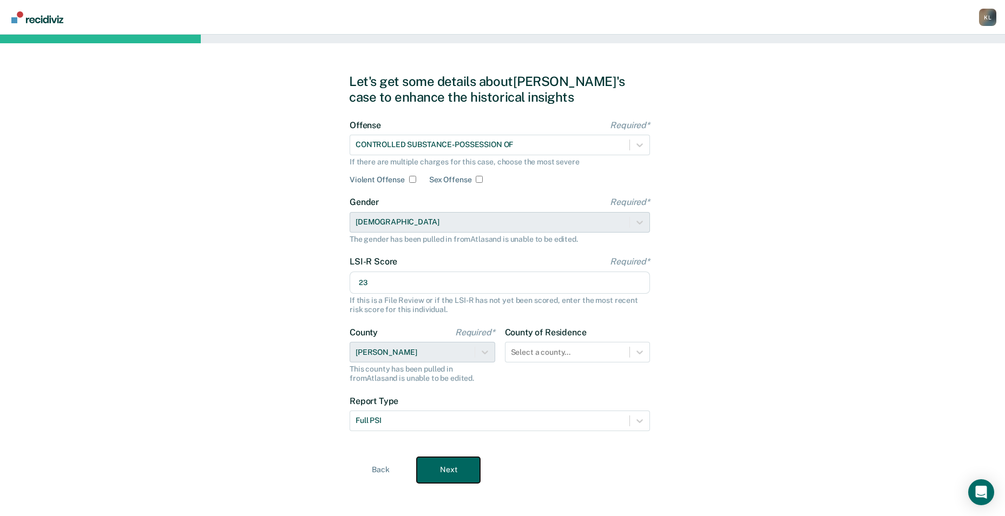
click at [454, 474] on button "Next" at bounding box center [448, 470] width 63 height 26
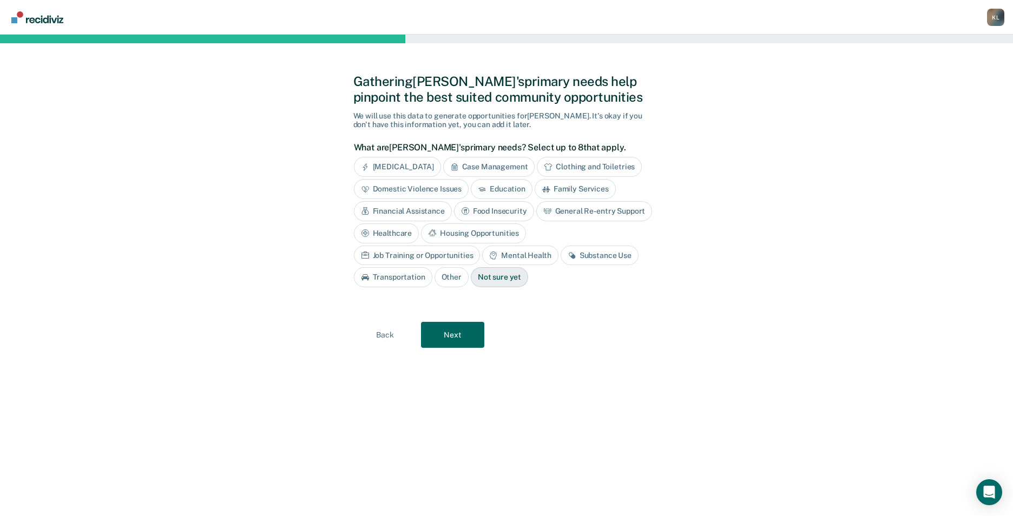
click at [561, 258] on div "Substance Use" at bounding box center [600, 256] width 78 height 20
click at [394, 232] on div "Healthcare" at bounding box center [387, 234] width 66 height 20
click at [519, 260] on div "Mental Health" at bounding box center [520, 256] width 76 height 20
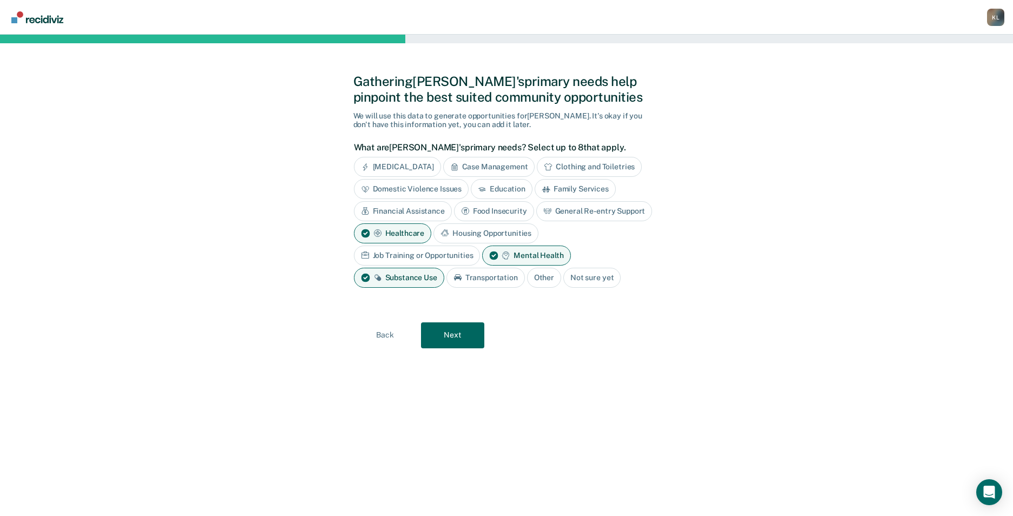
click at [480, 166] on div "Case Management" at bounding box center [489, 167] width 92 height 20
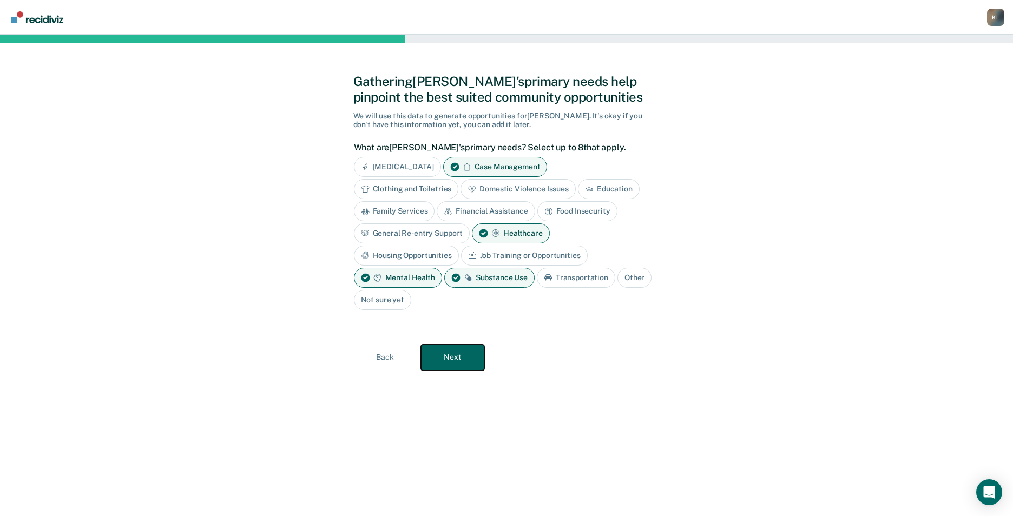
click at [459, 368] on button "Next" at bounding box center [452, 358] width 63 height 26
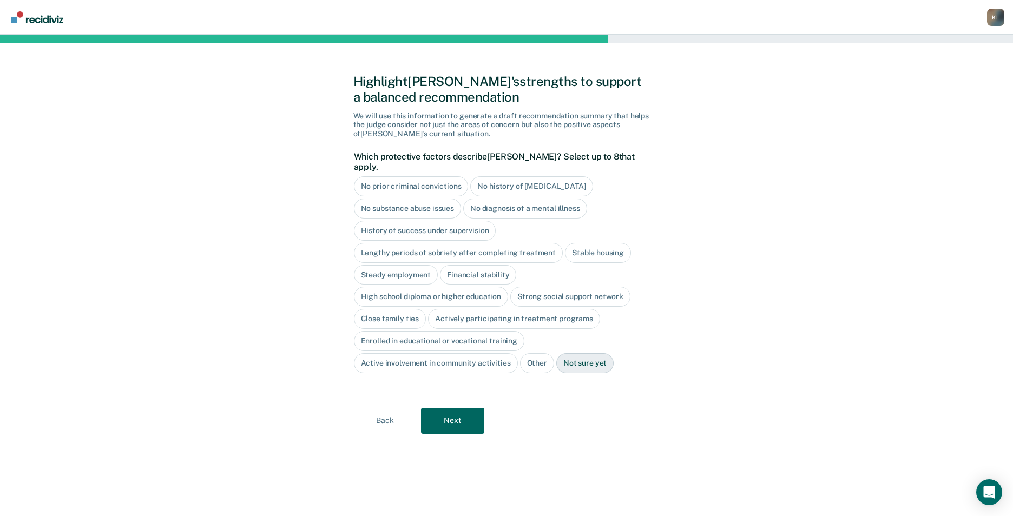
click at [455, 287] on div "High school diploma or higher education" at bounding box center [431, 297] width 155 height 20
click at [454, 309] on div "Actively participating in treatment programs" at bounding box center [514, 319] width 172 height 20
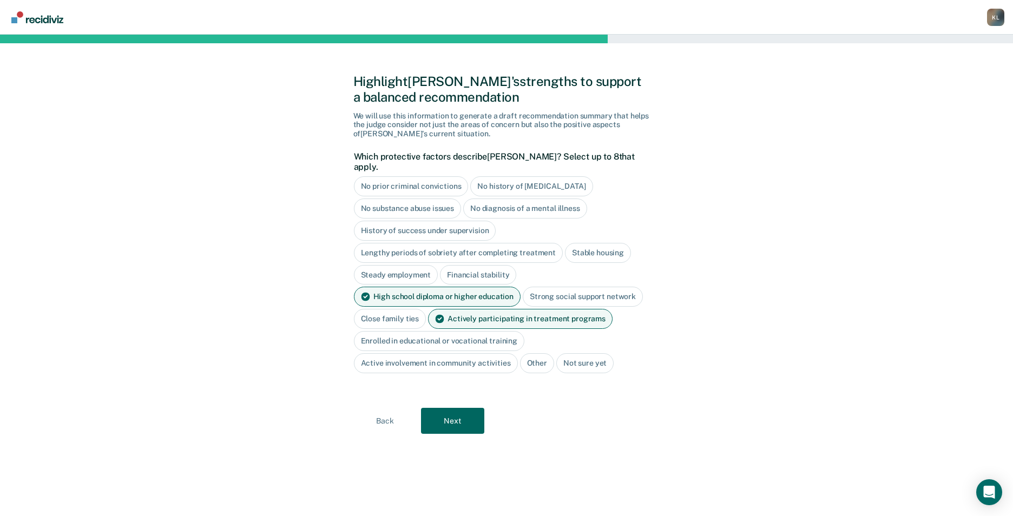
click at [584, 245] on div "Stable housing" at bounding box center [598, 253] width 66 height 20
click at [460, 417] on button "Next" at bounding box center [452, 421] width 63 height 26
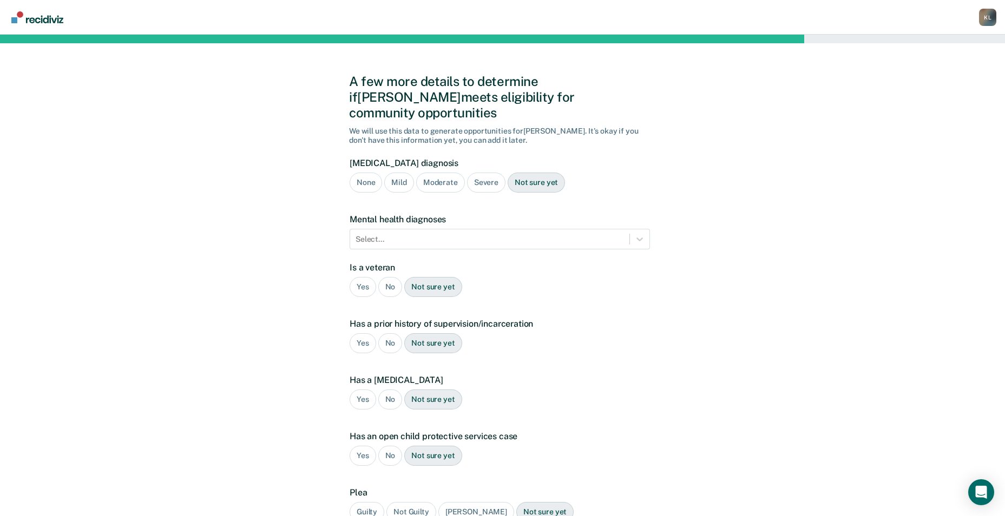
click at [426, 173] on div "Moderate" at bounding box center [440, 183] width 49 height 20
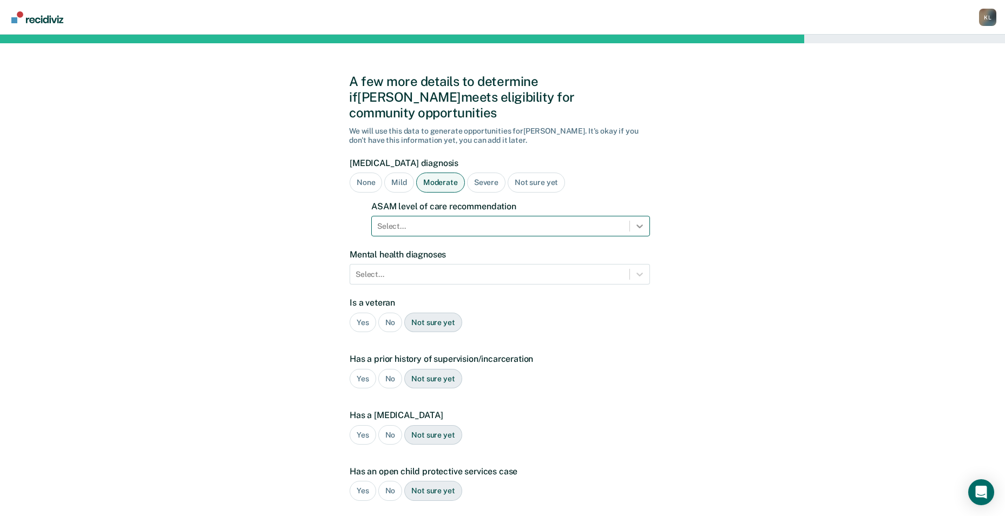
click at [637, 221] on icon at bounding box center [639, 226] width 11 height 11
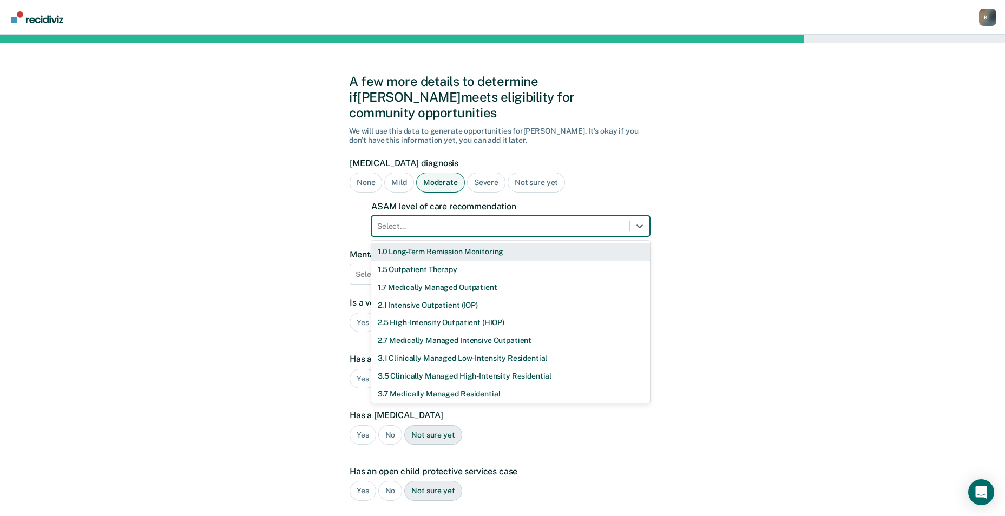
click at [413, 243] on div "1.0 Long-Term Remission Monitoring" at bounding box center [510, 252] width 279 height 18
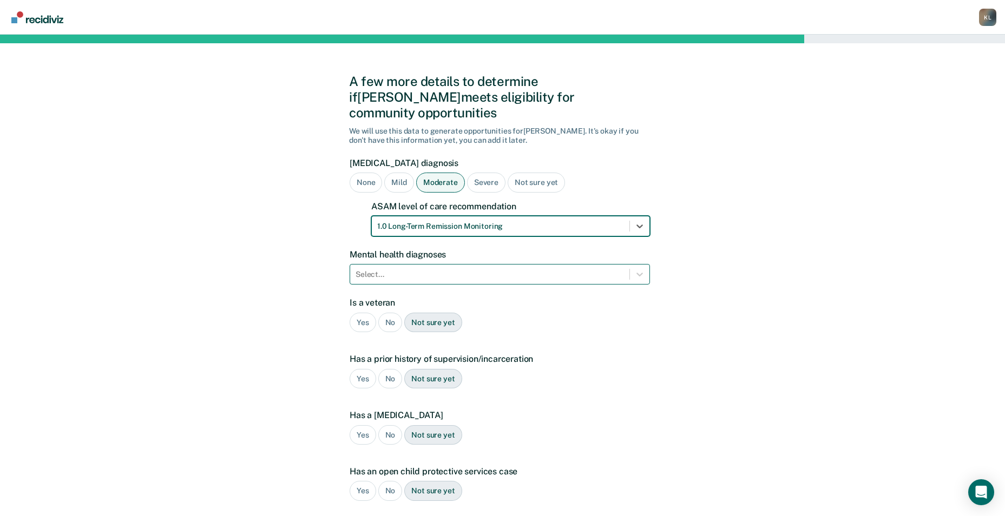
click at [626, 267] on div "Select..." at bounding box center [489, 275] width 279 height 16
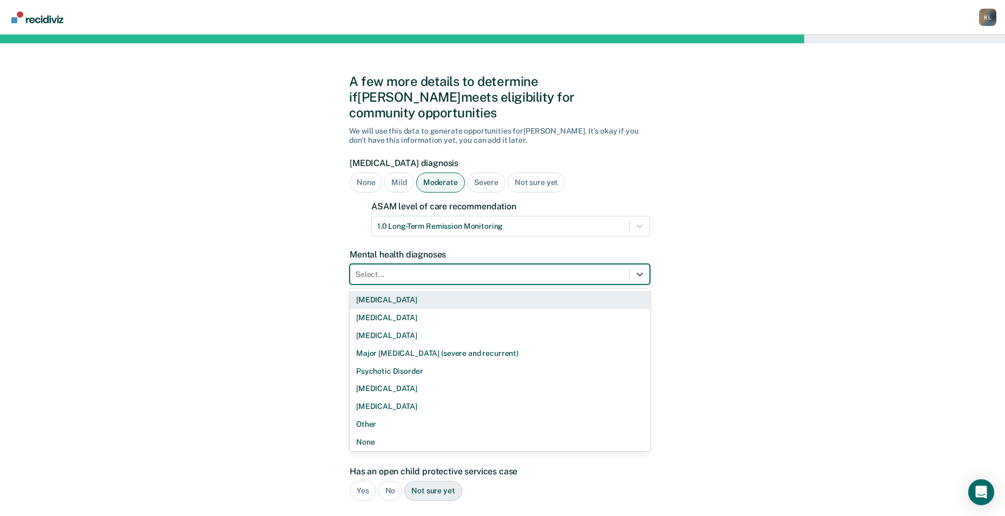
click at [375, 291] on div "[MEDICAL_DATA]" at bounding box center [500, 300] width 300 height 18
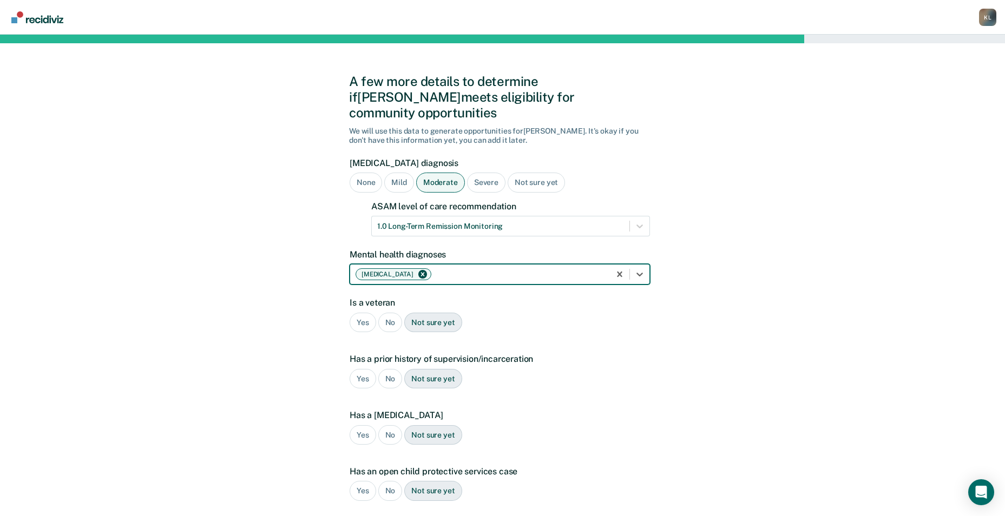
click at [390, 313] on div "No" at bounding box center [390, 323] width 24 height 20
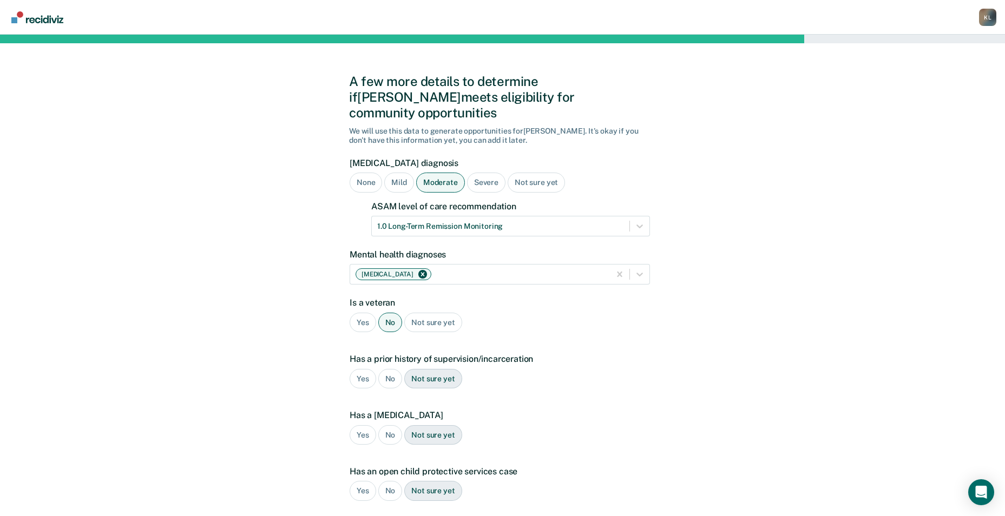
click at [365, 369] on div "Yes" at bounding box center [363, 379] width 27 height 20
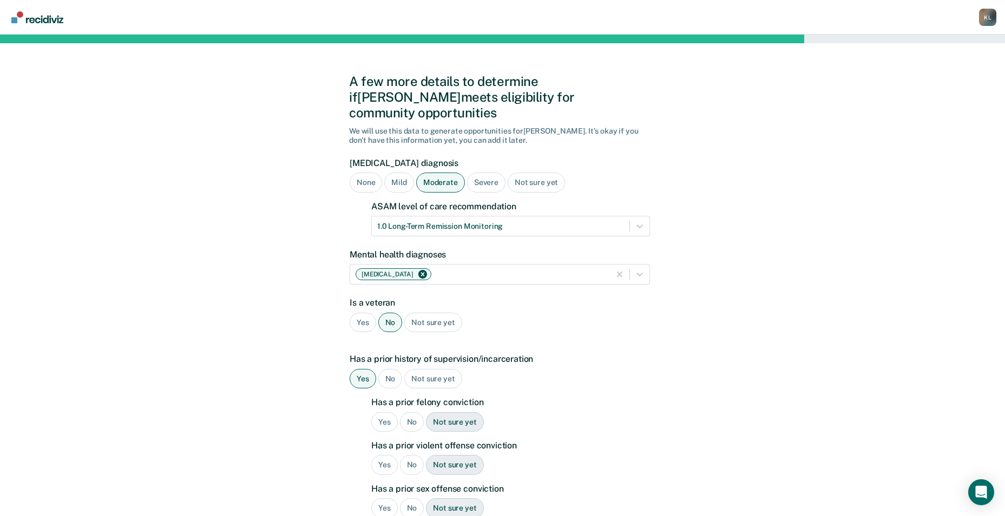
click at [411, 416] on div "No" at bounding box center [412, 423] width 24 height 20
click at [381, 455] on div "Yes" at bounding box center [384, 465] width 27 height 20
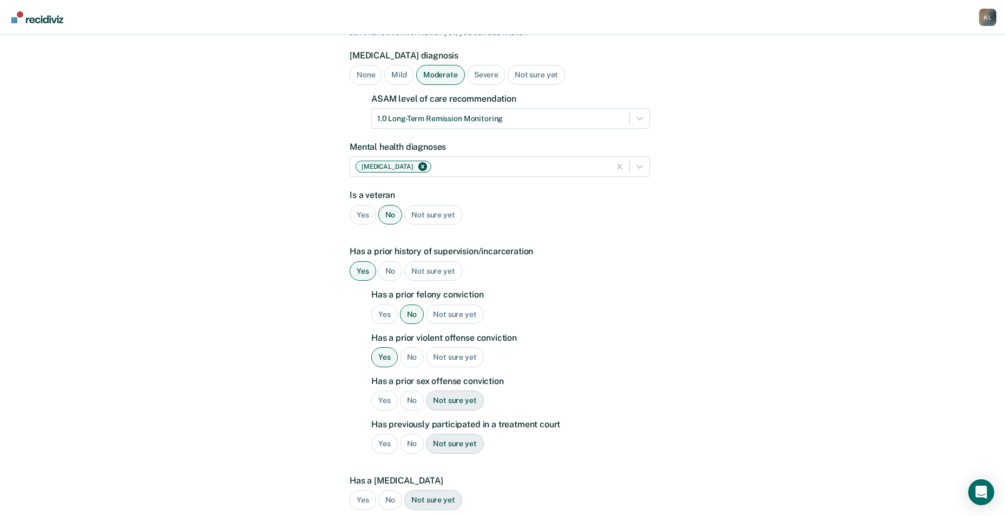
scroll to position [108, 0]
click at [412, 390] on div "No" at bounding box center [412, 400] width 24 height 20
click at [411, 434] on div "No" at bounding box center [412, 444] width 24 height 20
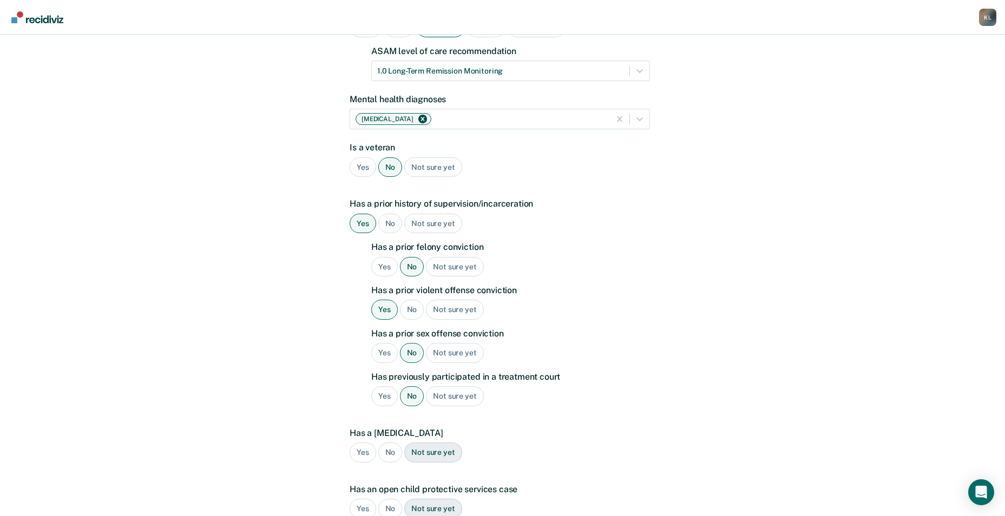
scroll to position [217, 0]
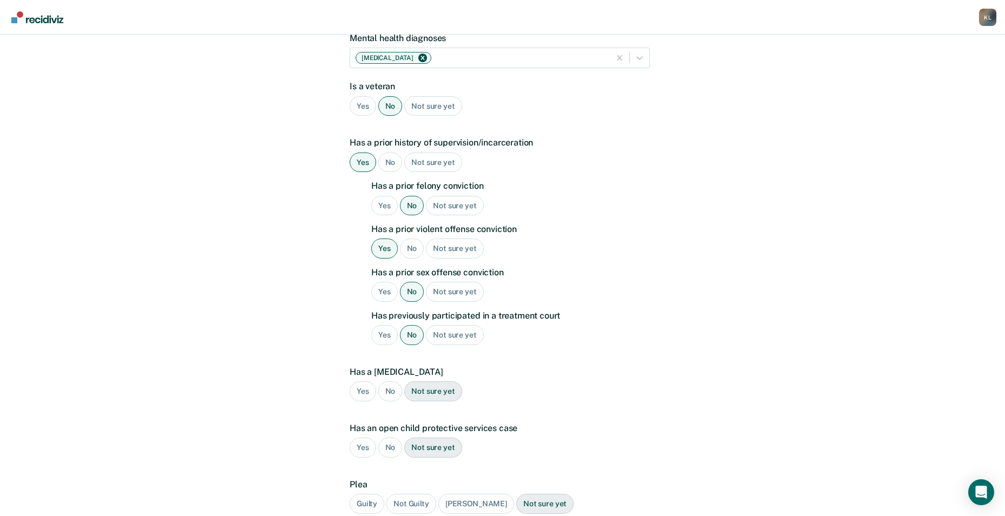
click at [389, 382] on div "No" at bounding box center [390, 392] width 24 height 20
click at [387, 438] on div "No" at bounding box center [390, 448] width 24 height 20
click at [366, 494] on div "Guilty" at bounding box center [367, 504] width 35 height 20
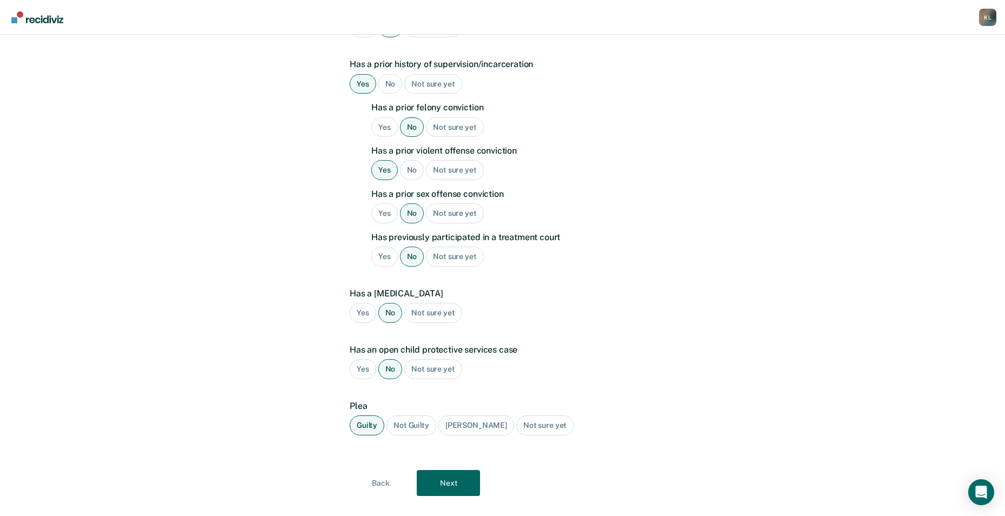
scroll to position [298, 0]
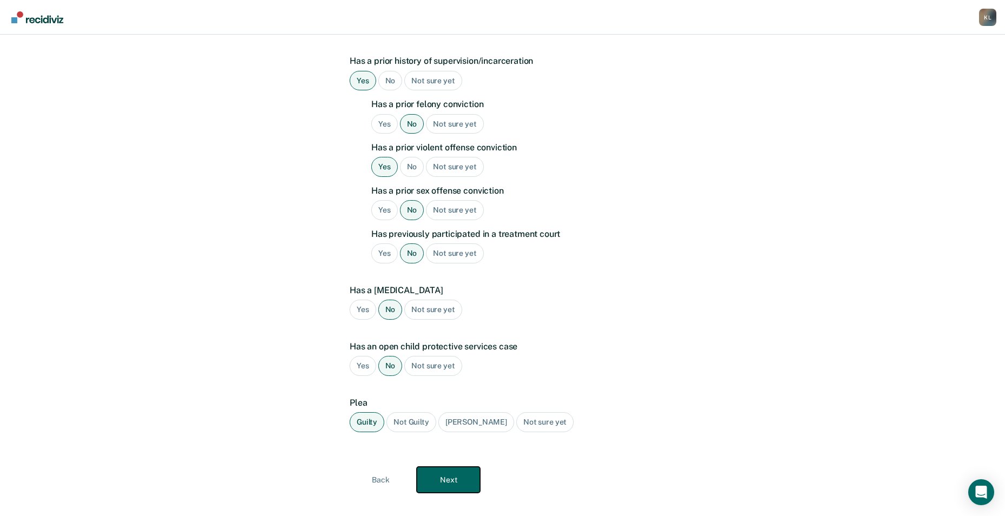
click at [444, 472] on button "Next" at bounding box center [448, 480] width 63 height 26
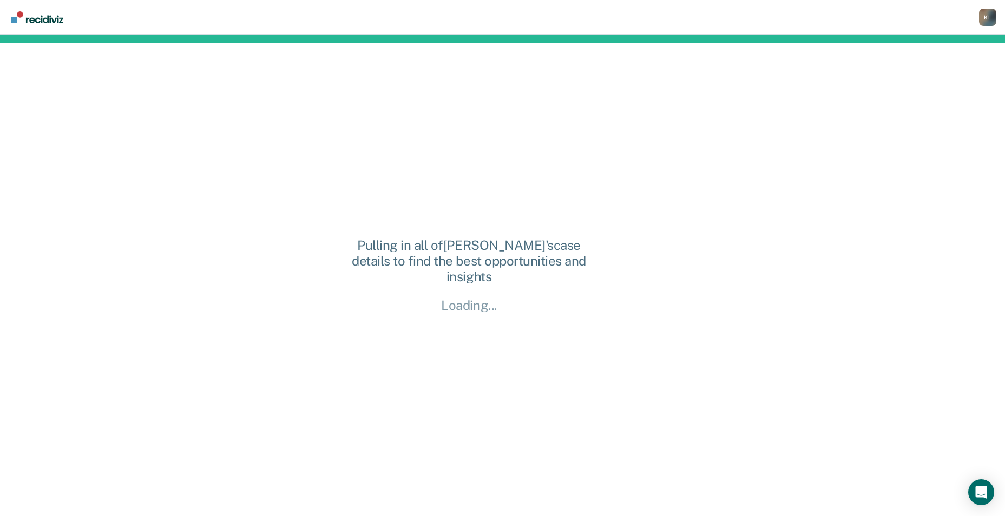
scroll to position [0, 0]
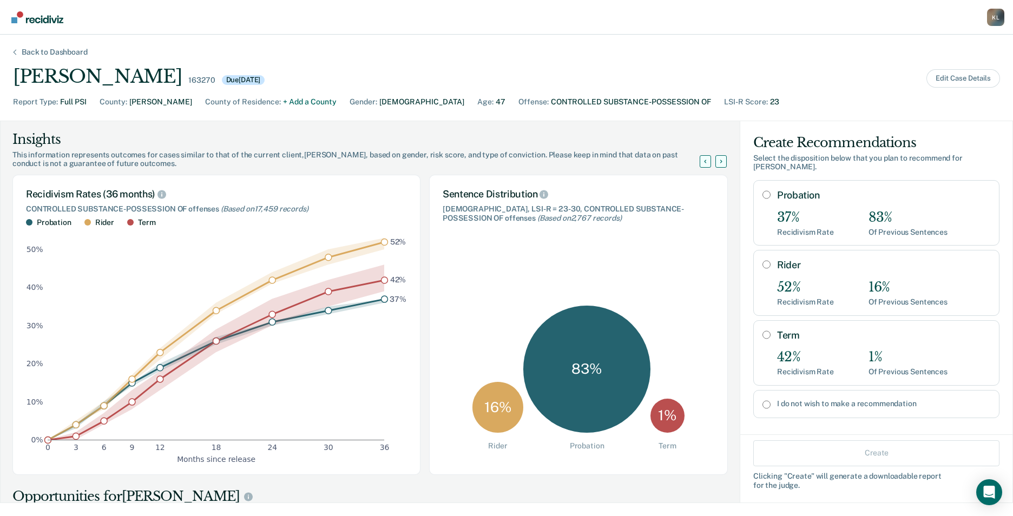
click at [763, 191] on input "Probation" at bounding box center [767, 195] width 8 height 9
radio input "true"
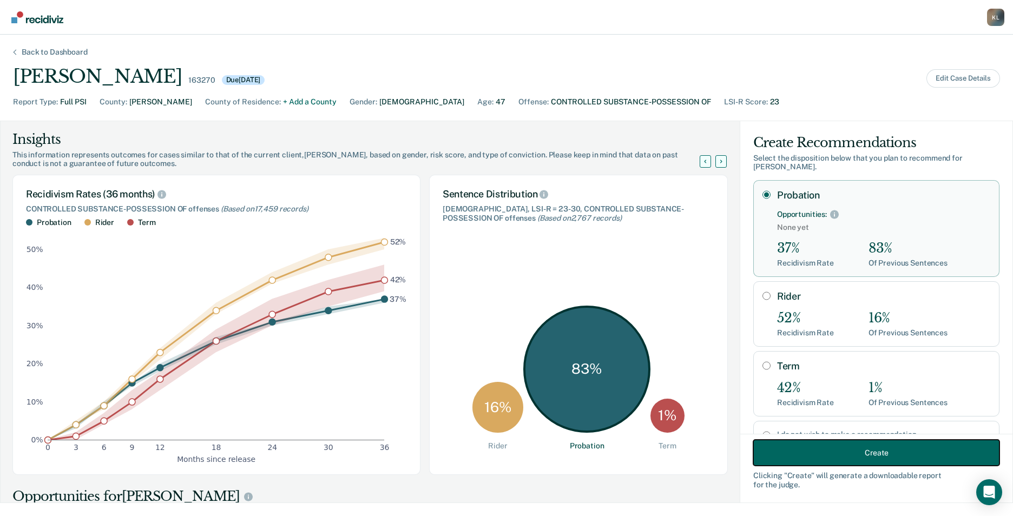
click at [836, 453] on button "Create" at bounding box center [877, 453] width 246 height 26
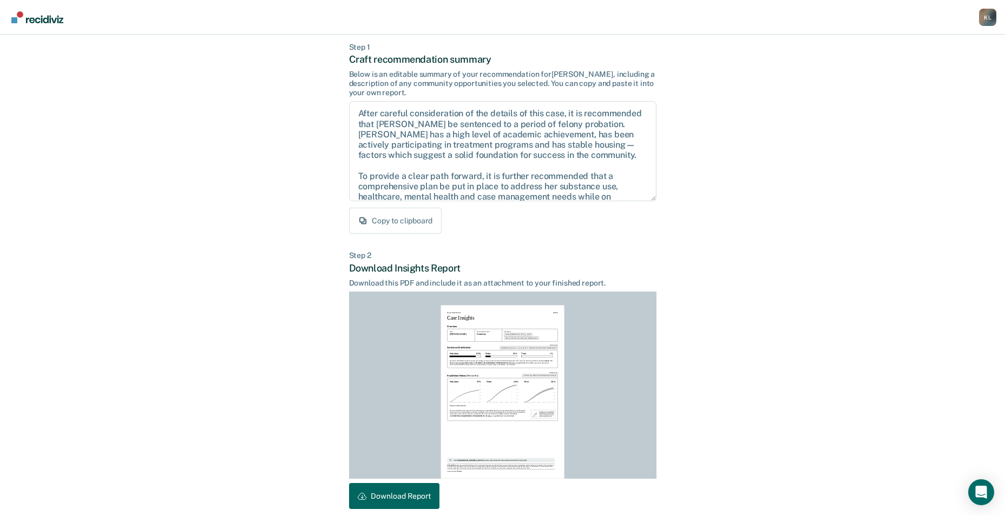
scroll to position [101, 0]
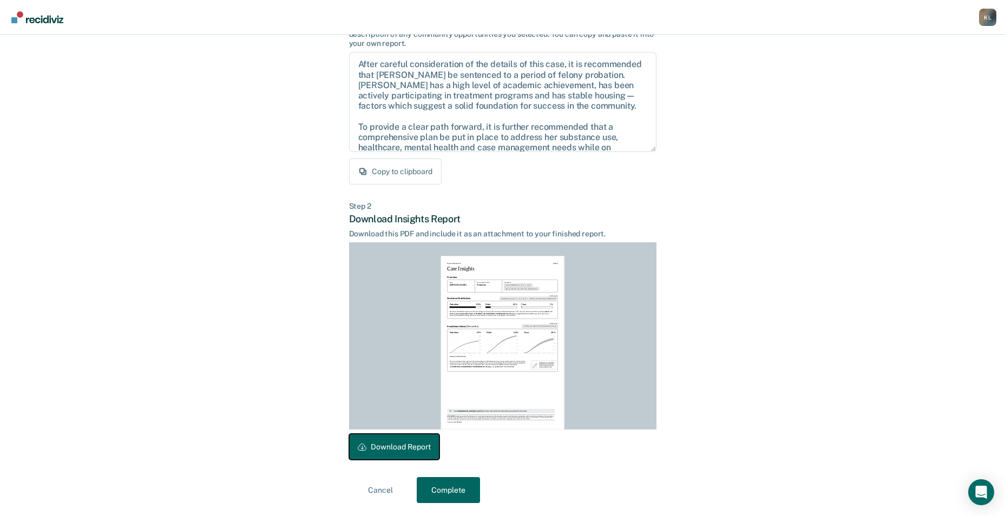
click at [390, 448] on button "Download Report" at bounding box center [394, 447] width 90 height 26
click at [459, 490] on button "Complete" at bounding box center [448, 490] width 63 height 26
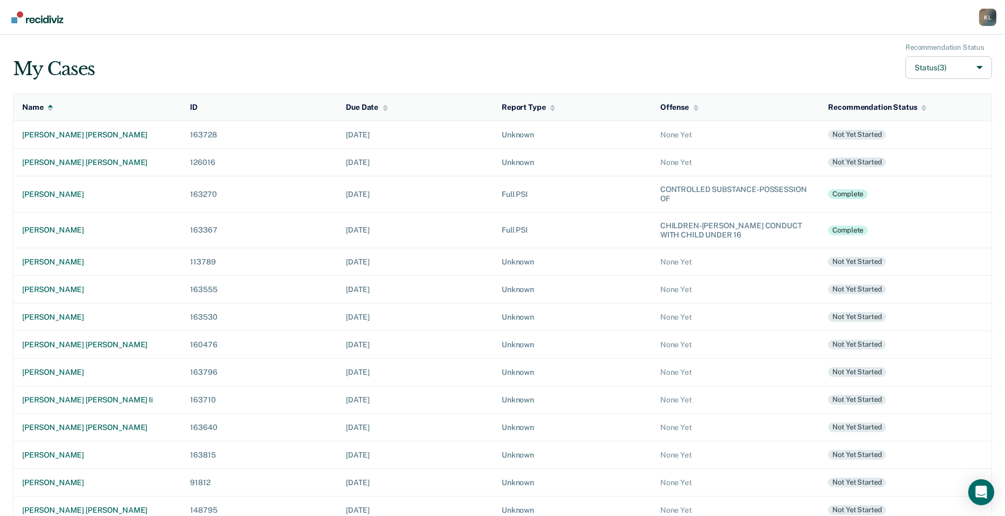
scroll to position [329, 0]
